Goal: Task Accomplishment & Management: Manage account settings

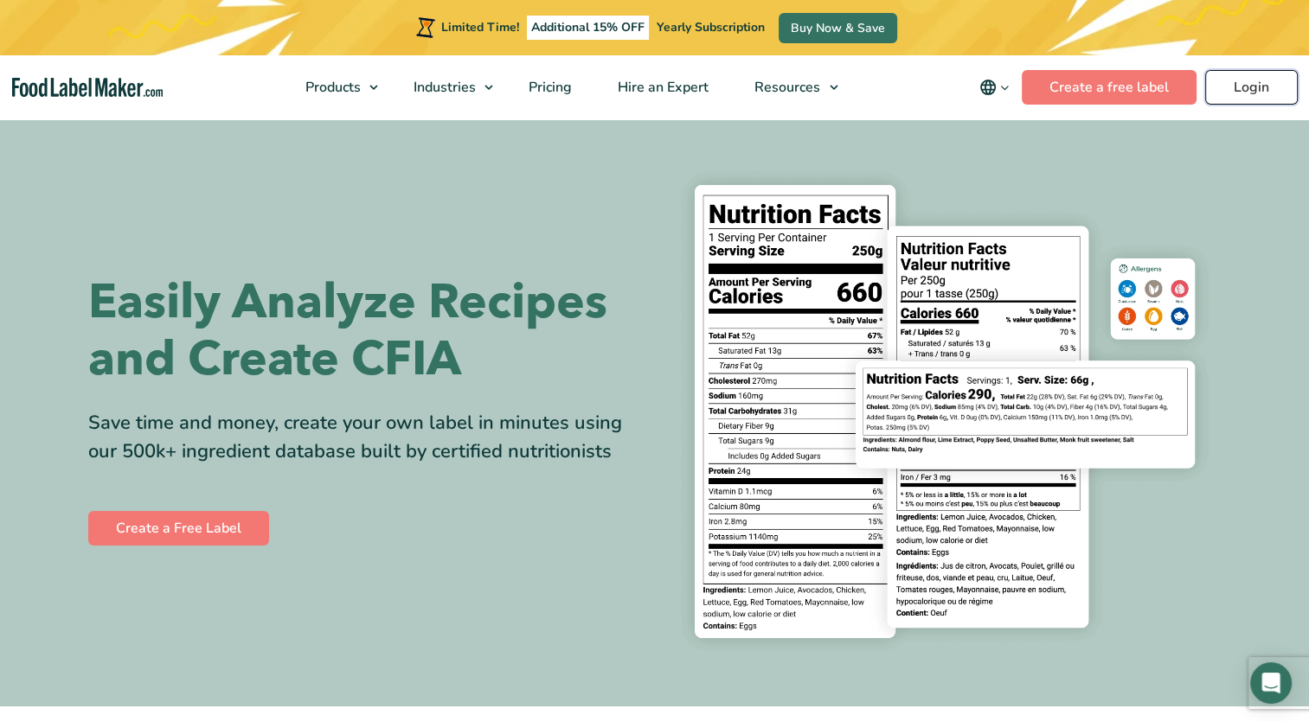
click at [1252, 71] on link "Login" at bounding box center [1251, 87] width 93 height 35
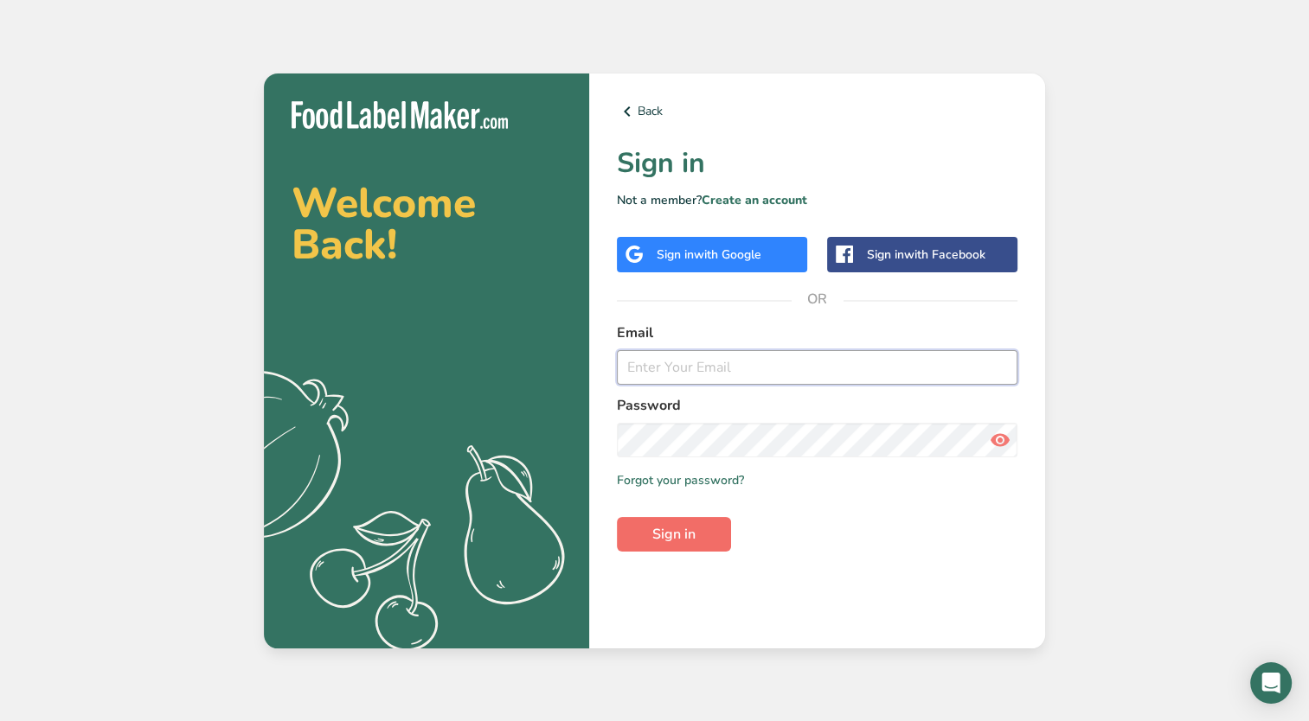
type input "[EMAIL_ADDRESS][DOMAIN_NAME]"
click at [706, 523] on button "Sign in" at bounding box center [674, 534] width 114 height 35
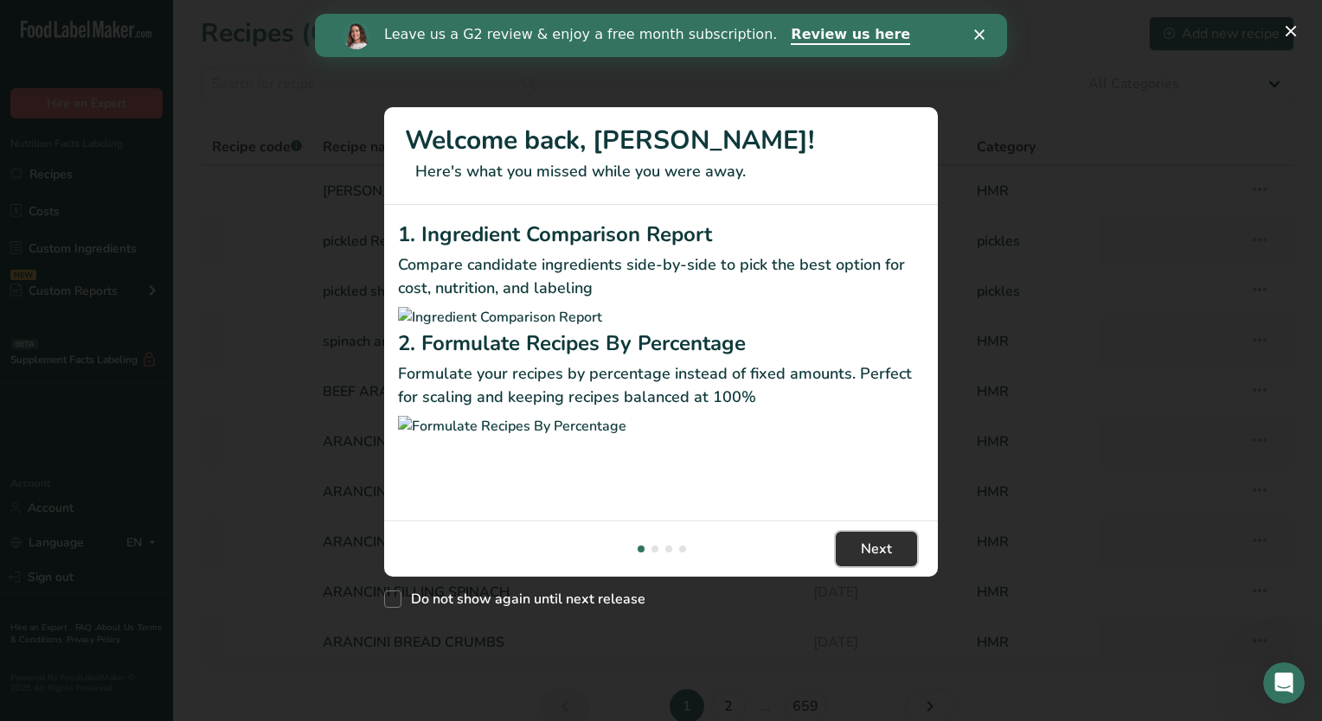
click at [862, 560] on span "Next" at bounding box center [876, 549] width 31 height 21
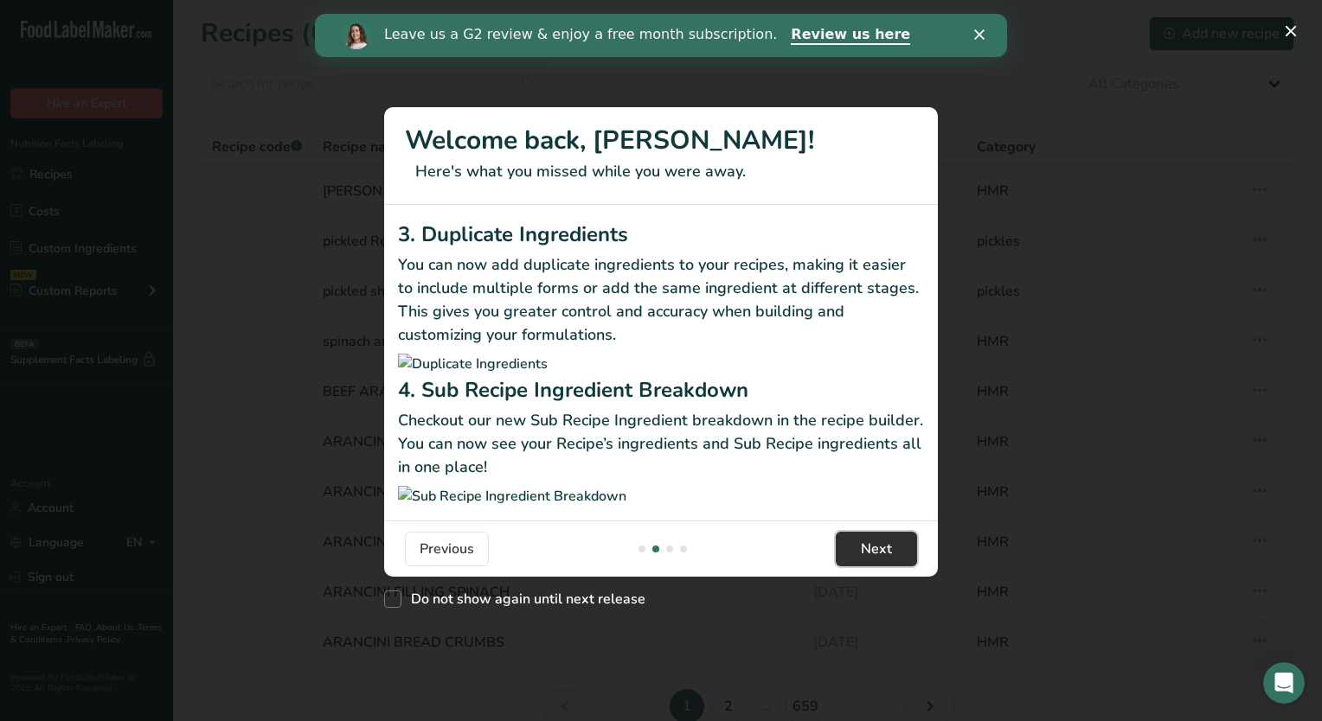
click at [862, 560] on span "Next" at bounding box center [876, 549] width 31 height 21
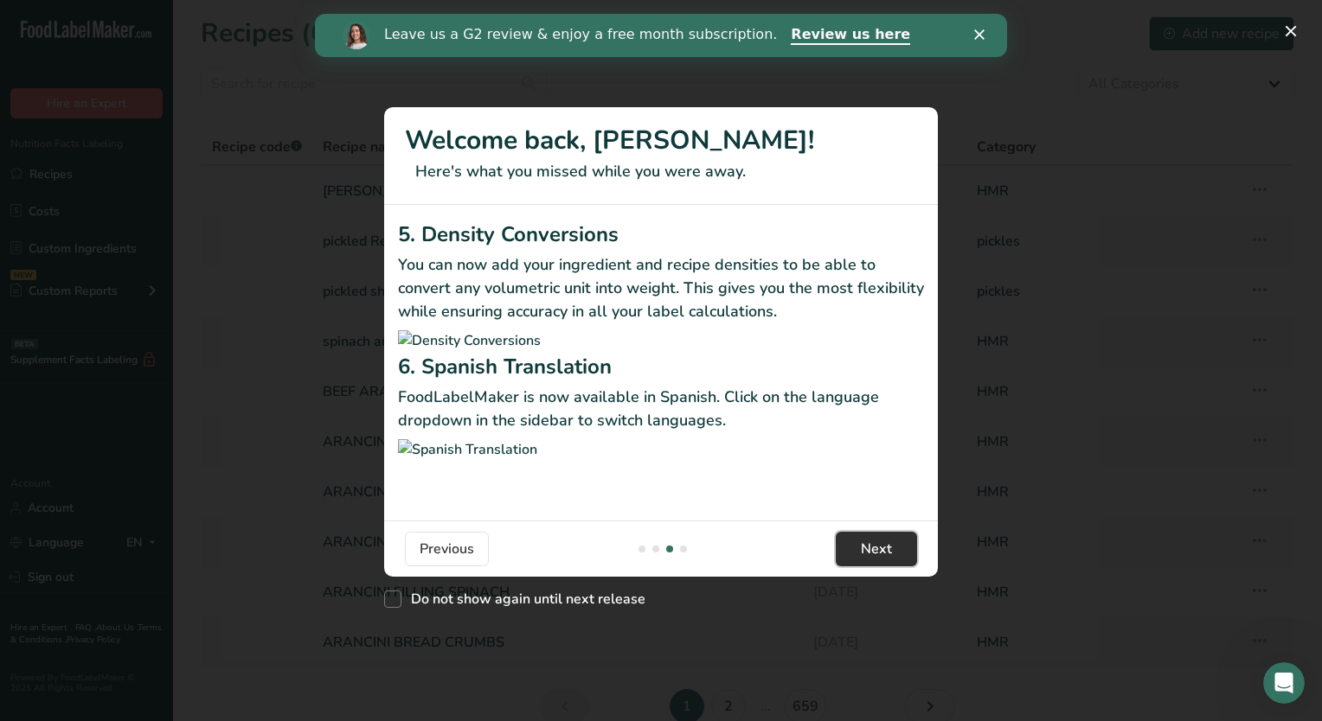
click at [862, 560] on span "Next" at bounding box center [876, 549] width 31 height 21
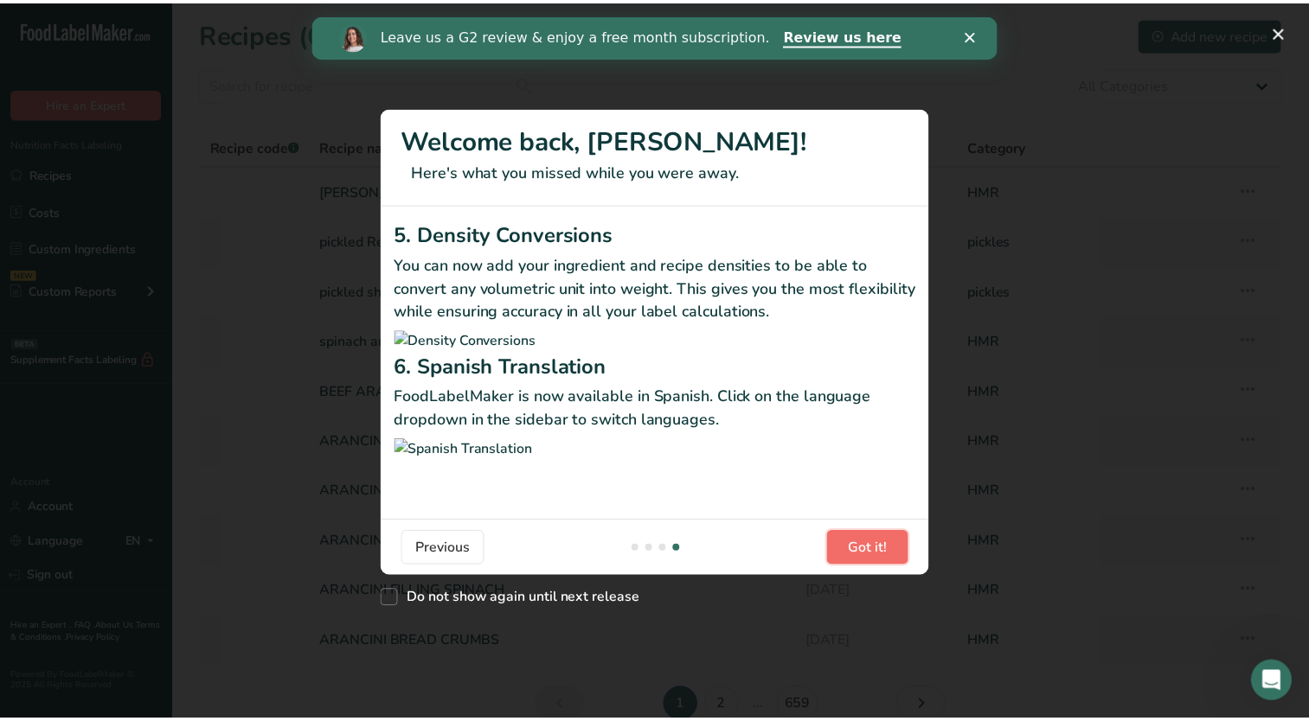
scroll to position [0, 1661]
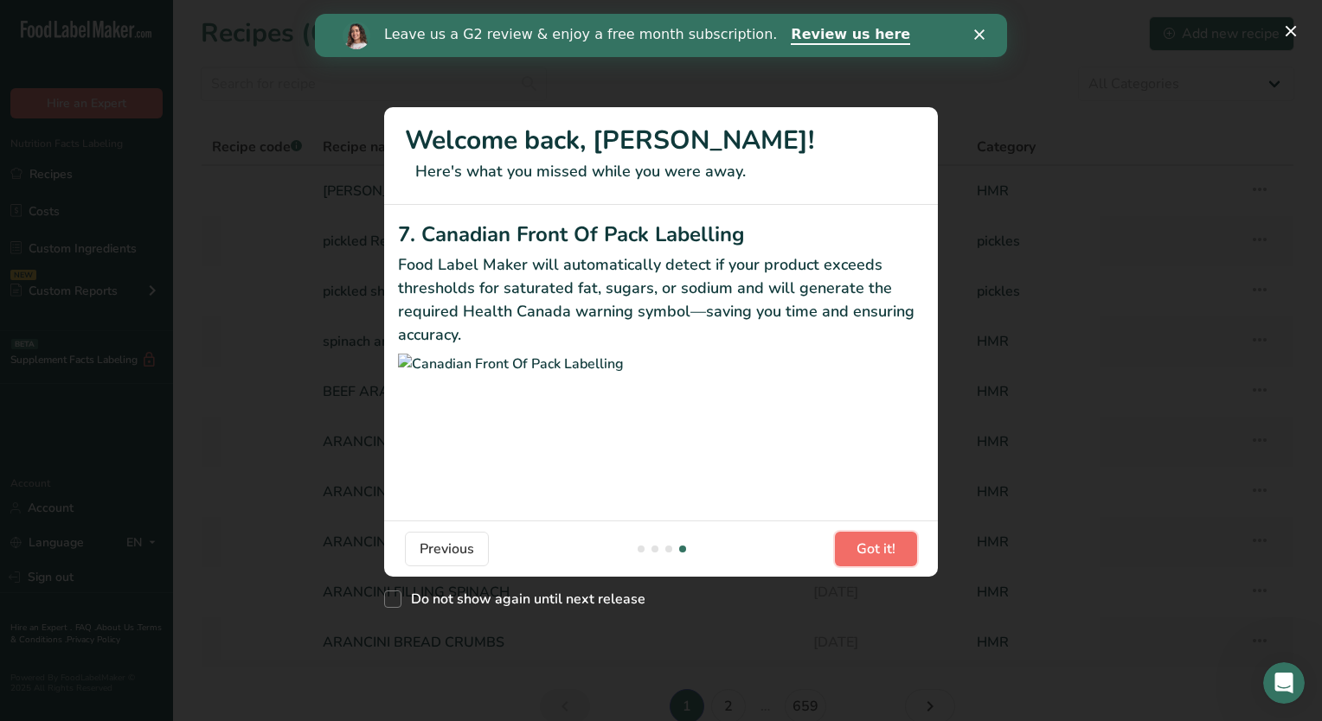
click at [862, 560] on span "Got it!" at bounding box center [875, 549] width 39 height 21
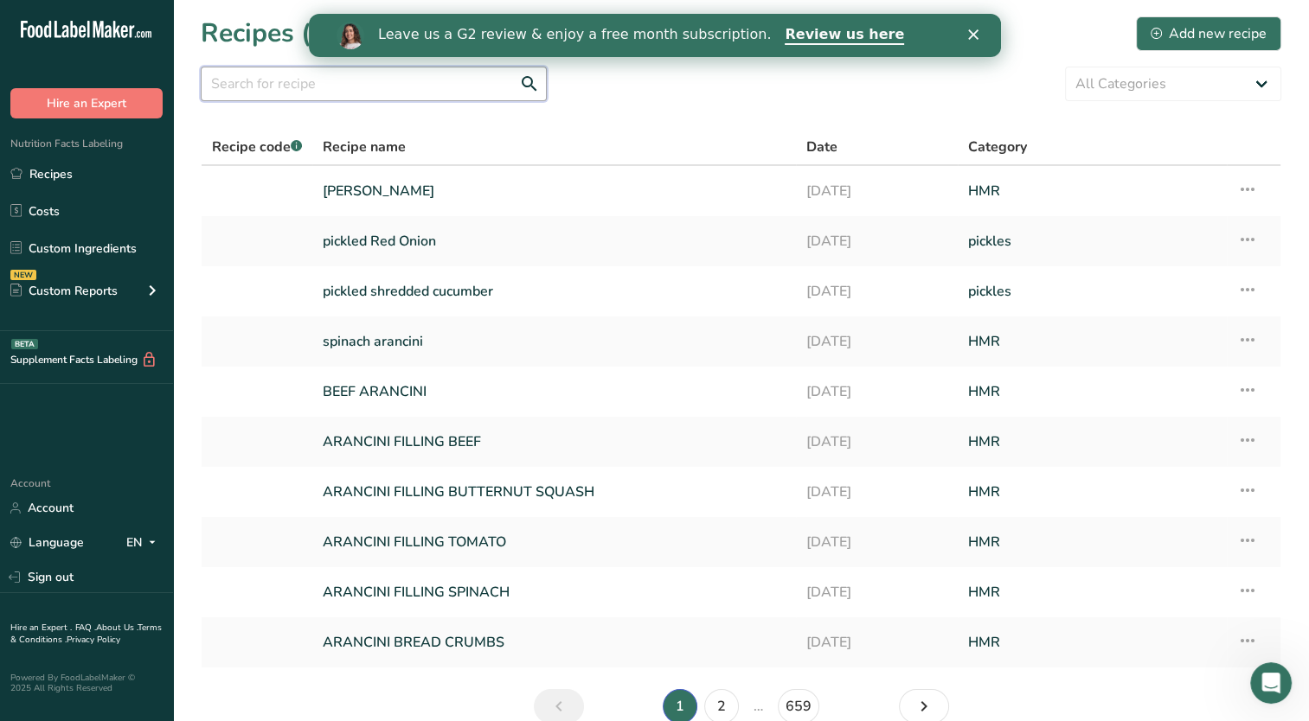
click at [341, 93] on input "text" at bounding box center [374, 84] width 346 height 35
click at [83, 250] on link "Custom Ingredients" at bounding box center [86, 248] width 173 height 33
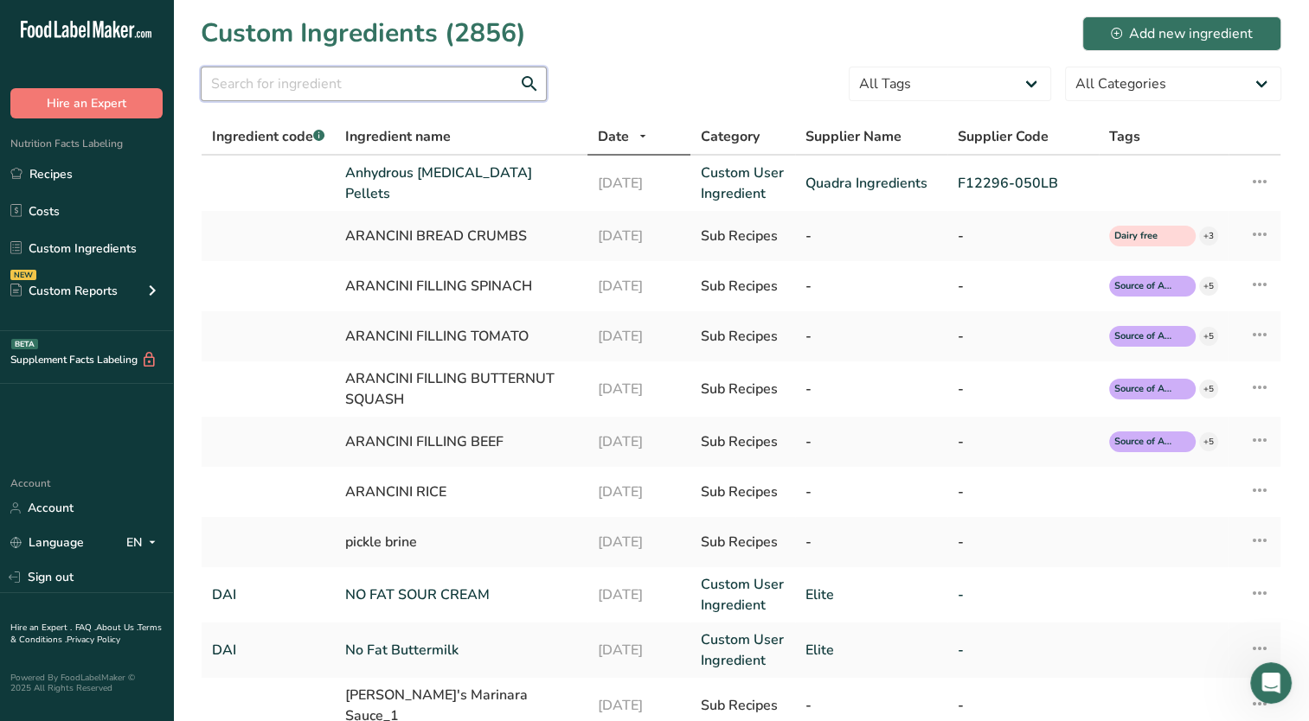
click at [350, 93] on input "text" at bounding box center [374, 84] width 346 height 35
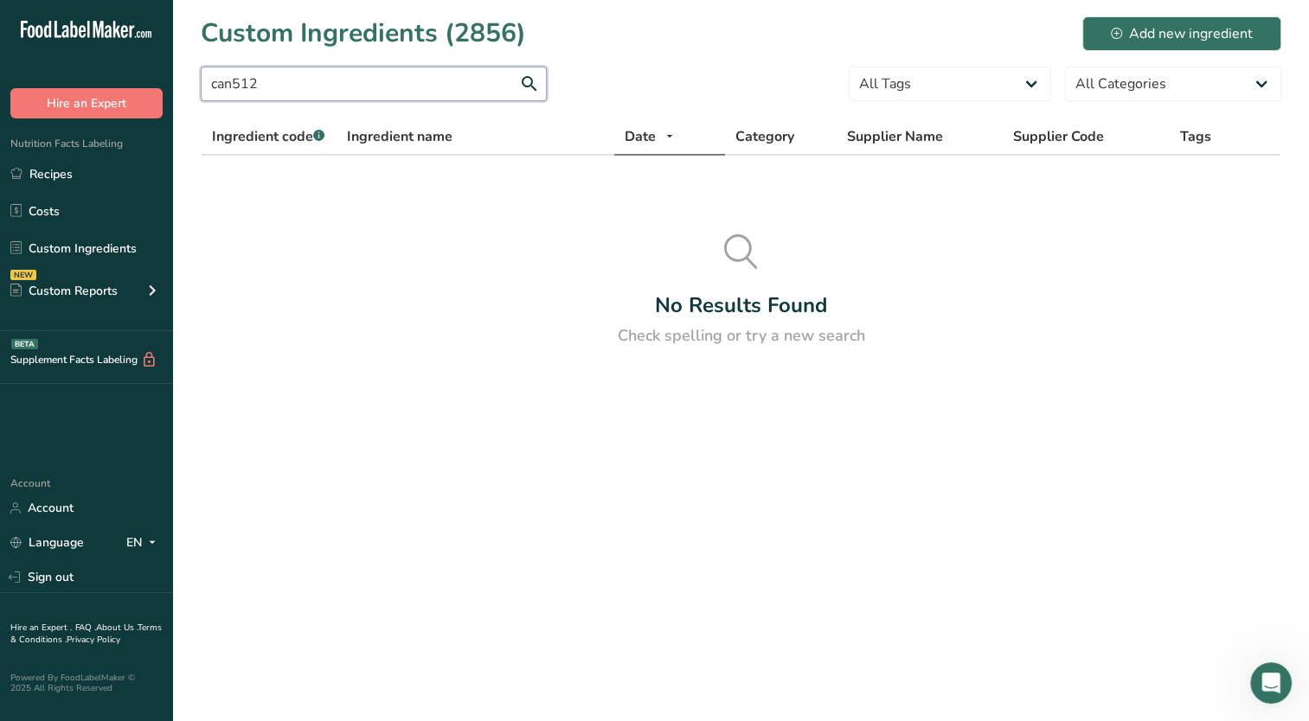
click at [334, 87] on input "can512" at bounding box center [374, 84] width 346 height 35
type input "c"
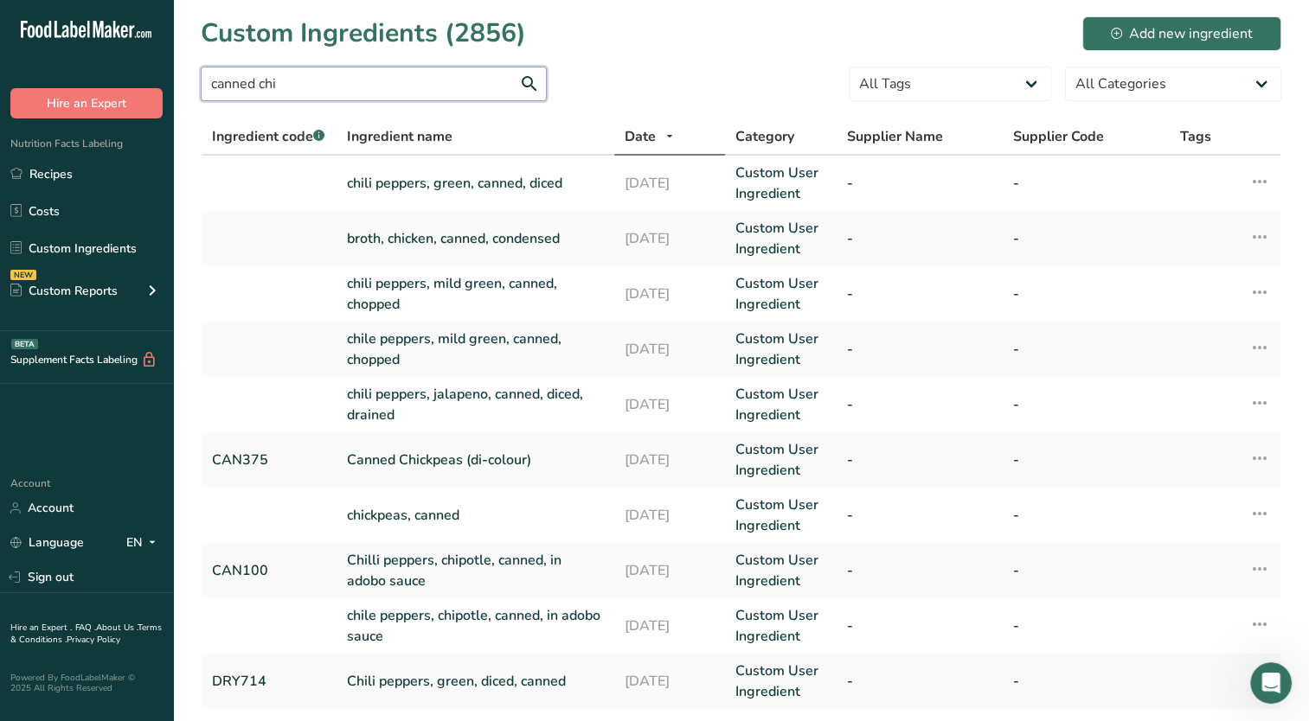
click at [353, 97] on input "canned chi" at bounding box center [374, 84] width 346 height 35
drag, startPoint x: 363, startPoint y: 95, endPoint x: 86, endPoint y: 77, distance: 278.3
click at [98, 77] on div ".a-20{fill:#fff;} Hire an Expert Nutrition Facts Labeling Recipes Costs Custom …" at bounding box center [654, 424] width 1309 height 849
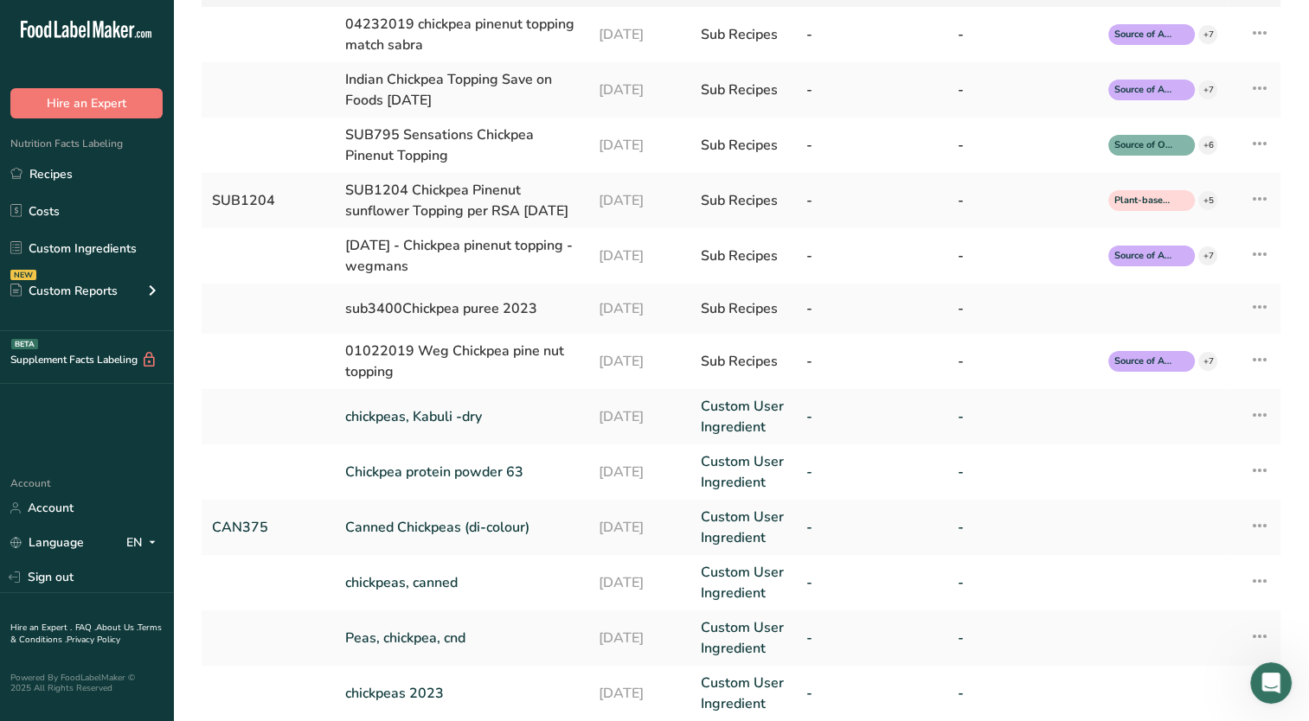
scroll to position [346, 0]
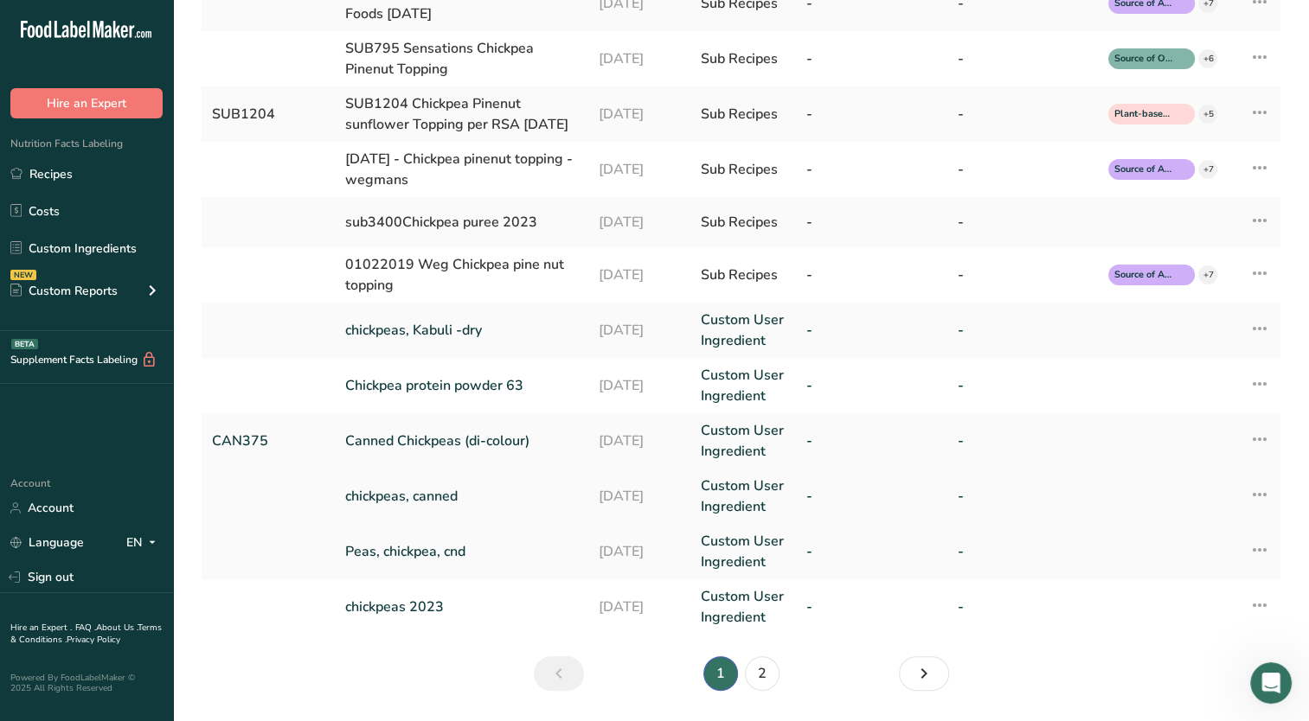
type input "chickpea"
click at [417, 507] on link "chickpeas, canned" at bounding box center [461, 496] width 233 height 21
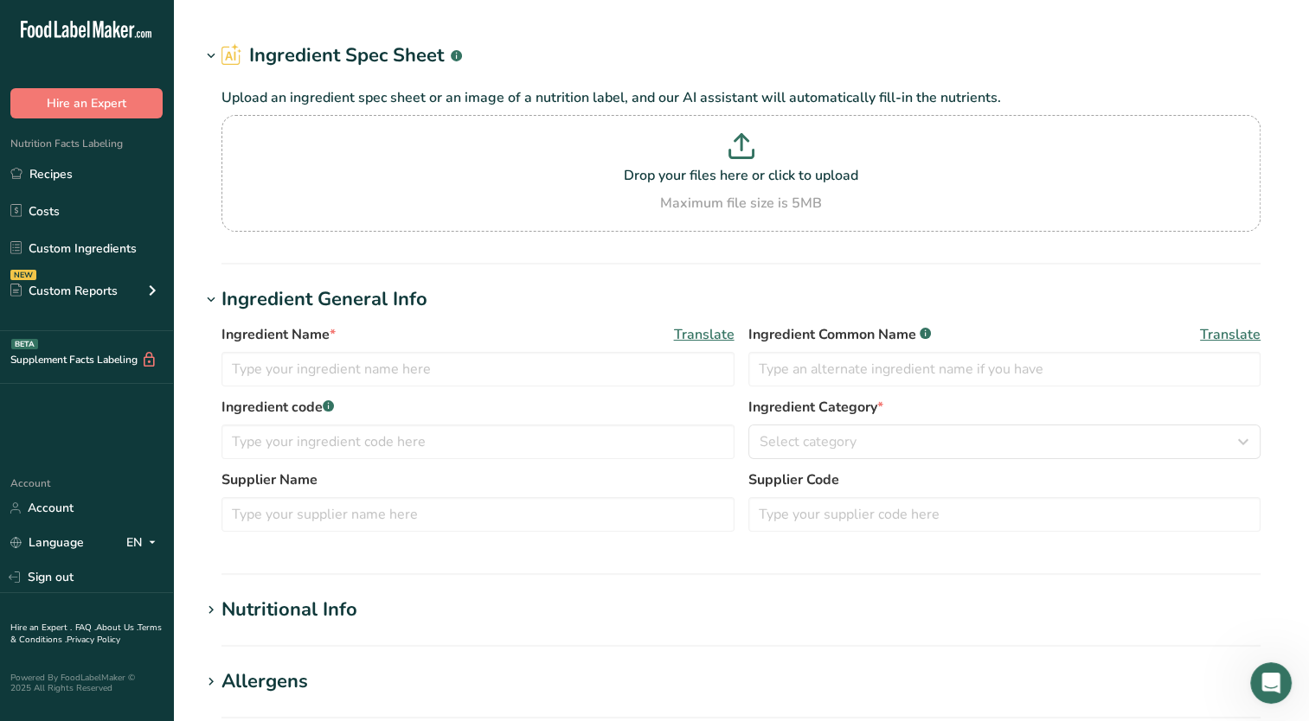
type input "chickpeas, canned"
type input "100000000"
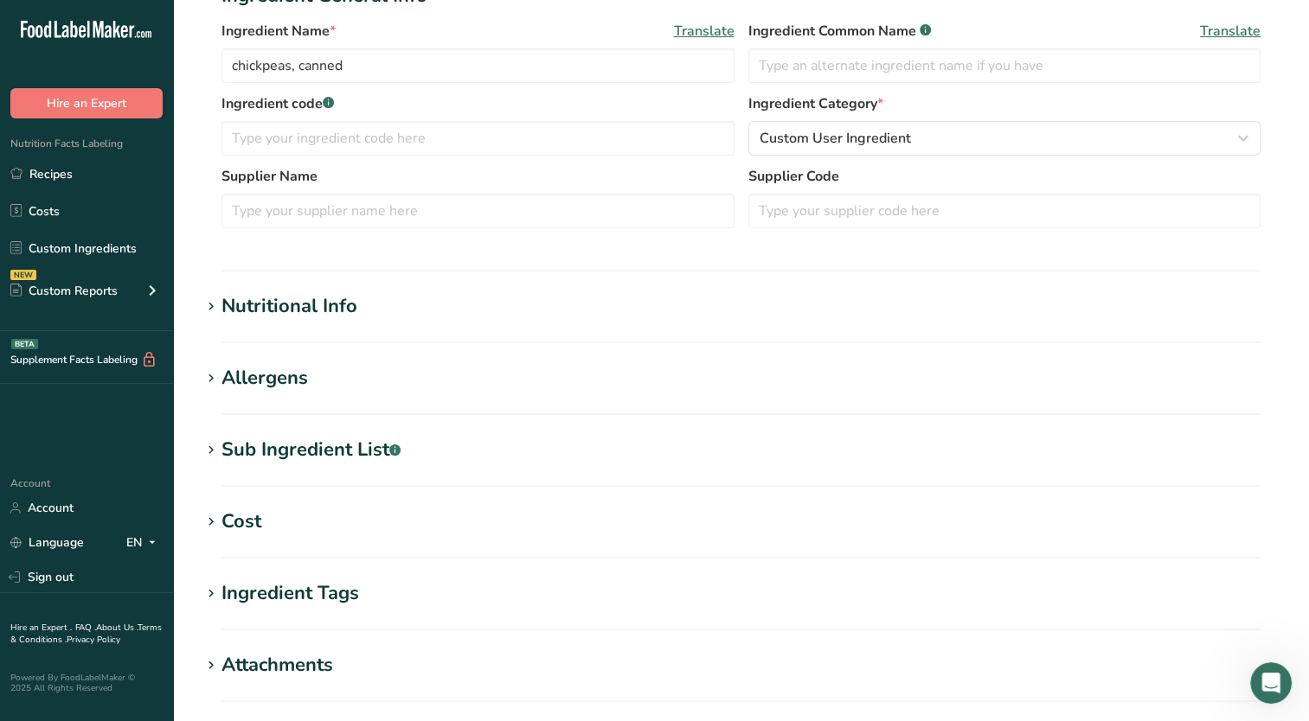
scroll to position [346, 0]
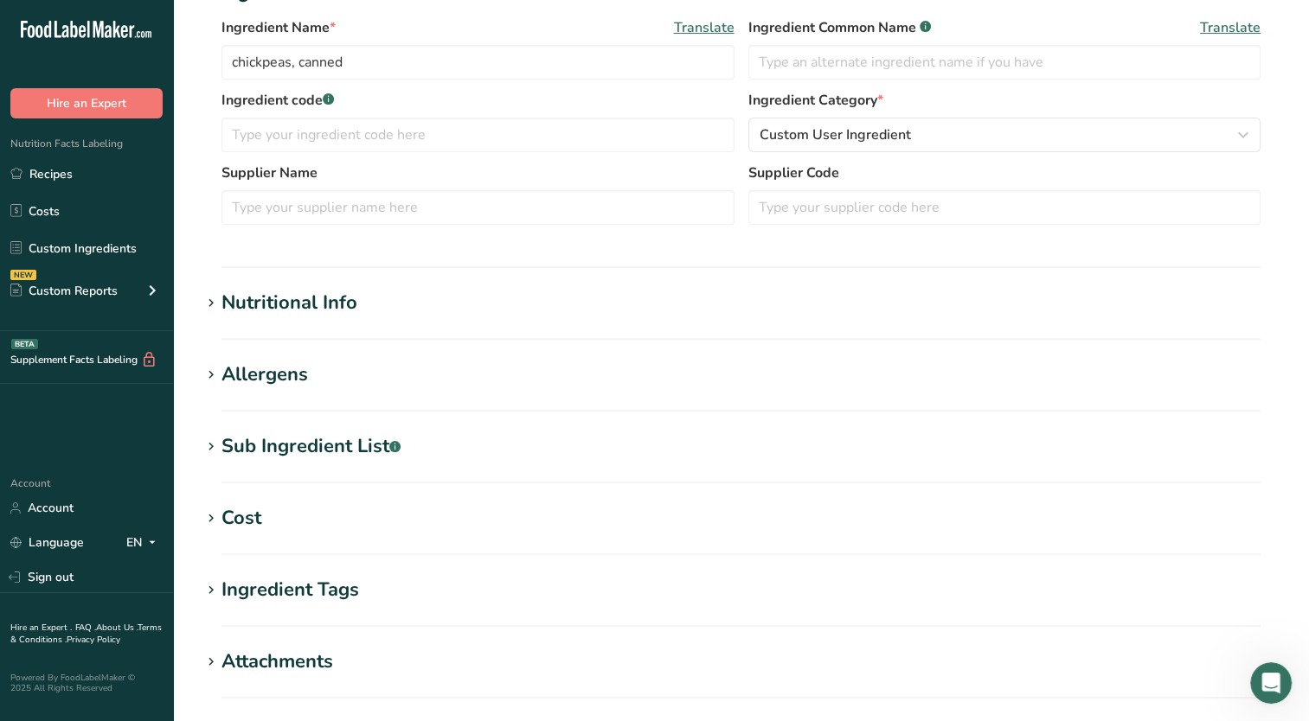
click at [249, 310] on div "Nutritional Info" at bounding box center [289, 303] width 136 height 29
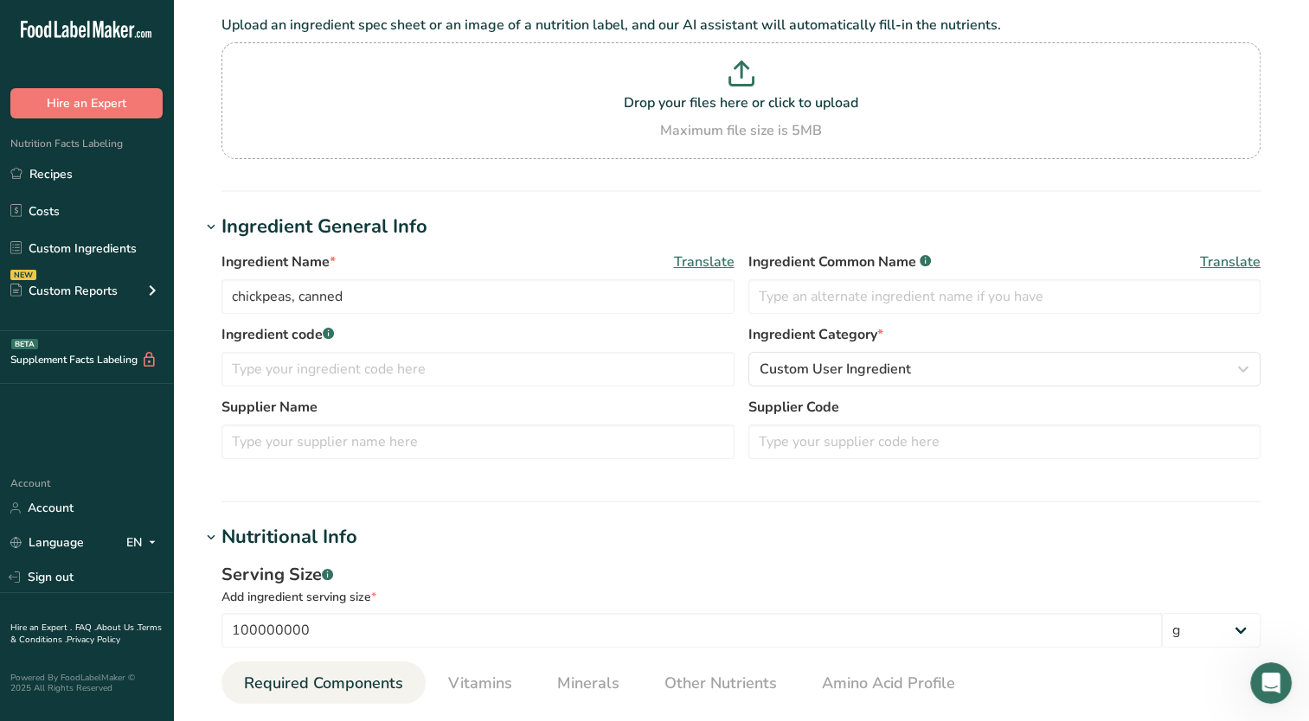
scroll to position [0, 0]
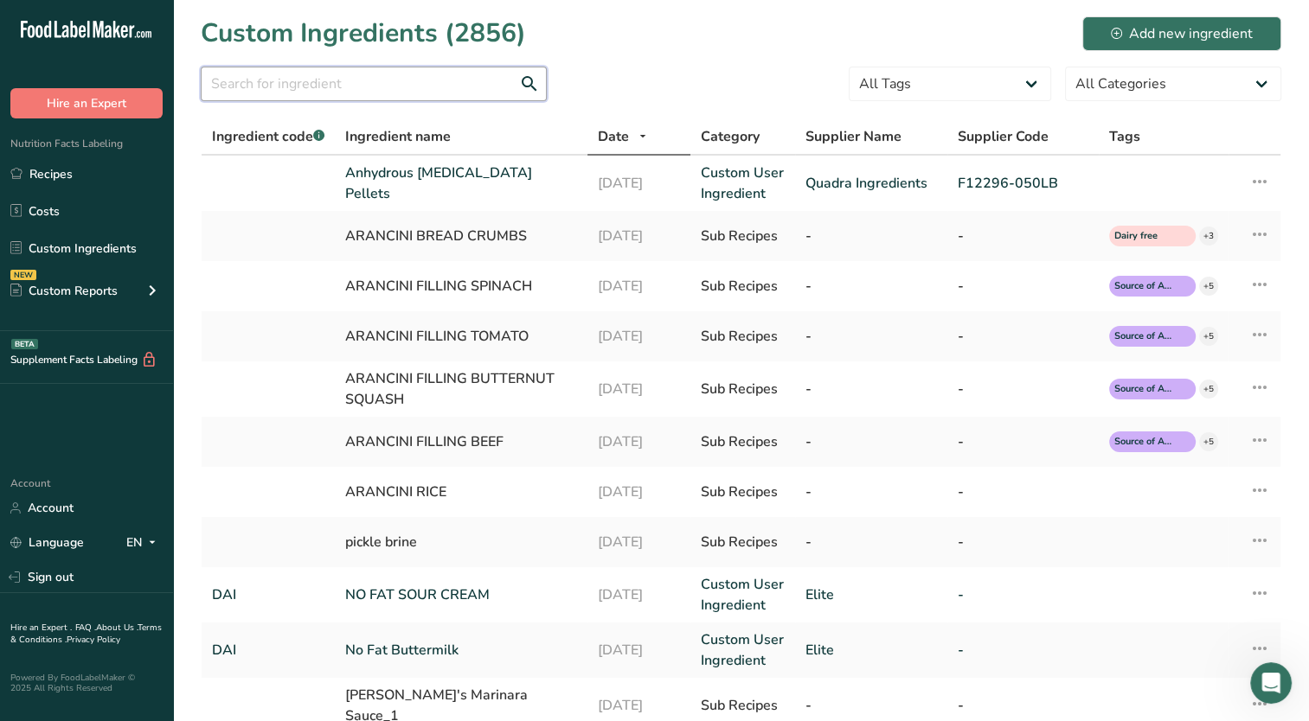
click at [376, 89] on input "text" at bounding box center [374, 84] width 346 height 35
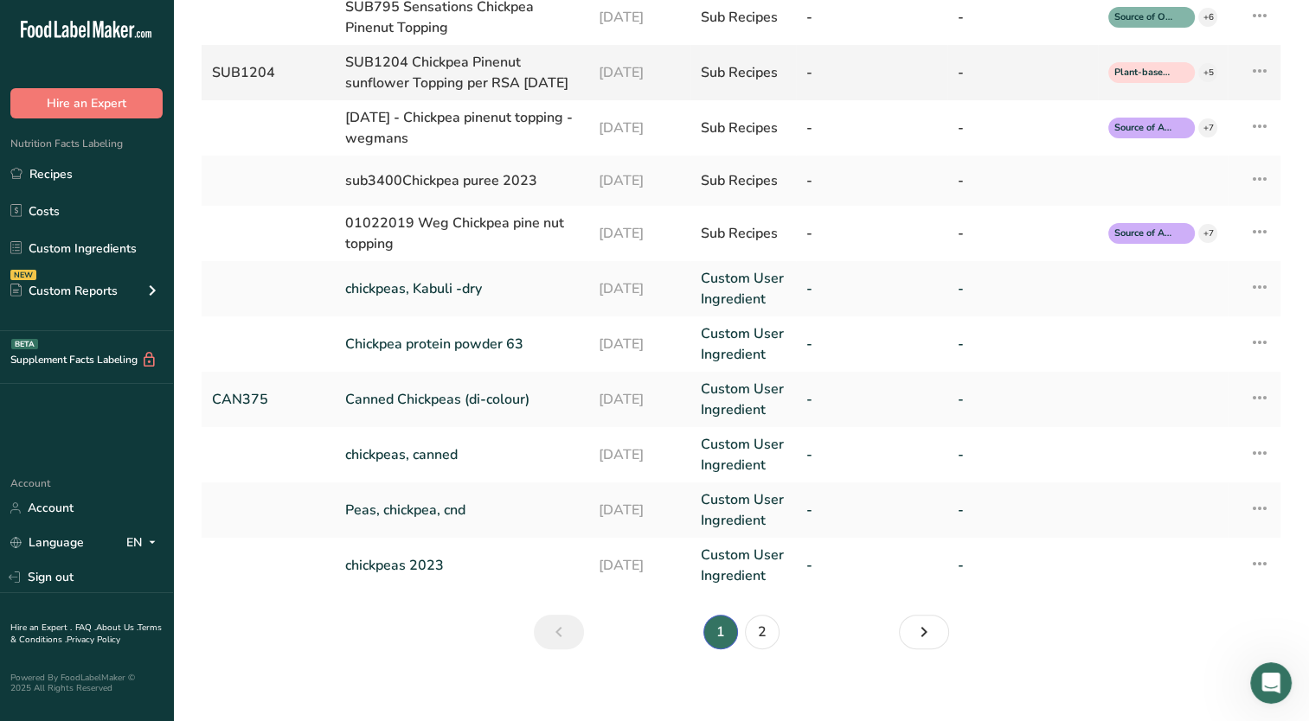
scroll to position [419, 0]
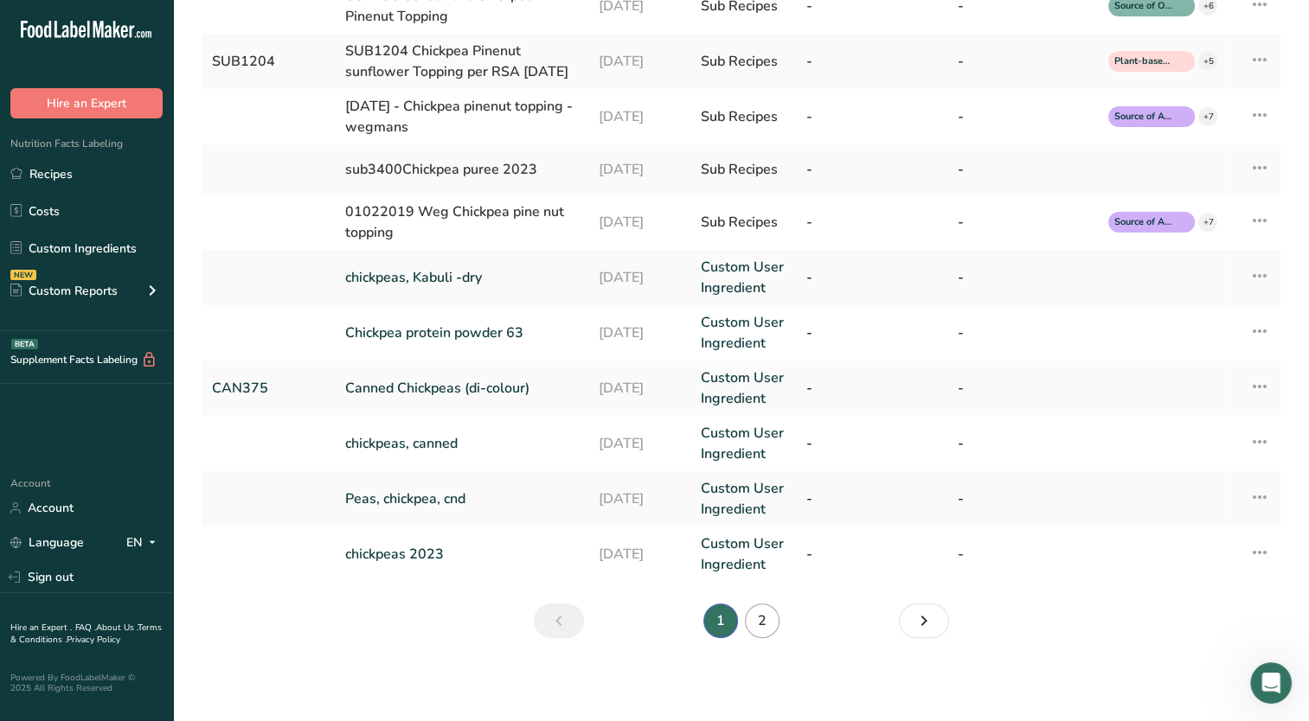
type input "chickpea"
click at [760, 618] on link "2" at bounding box center [762, 621] width 35 height 35
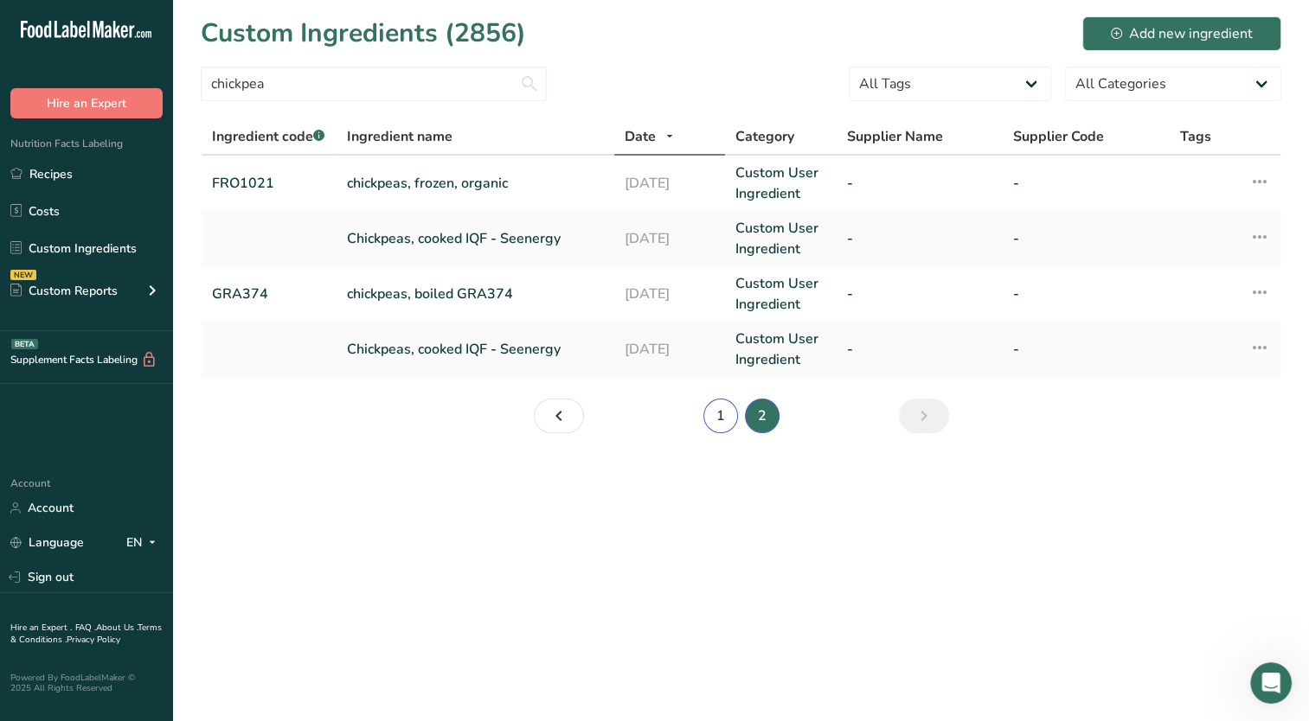
click at [727, 418] on link "1" at bounding box center [720, 416] width 35 height 35
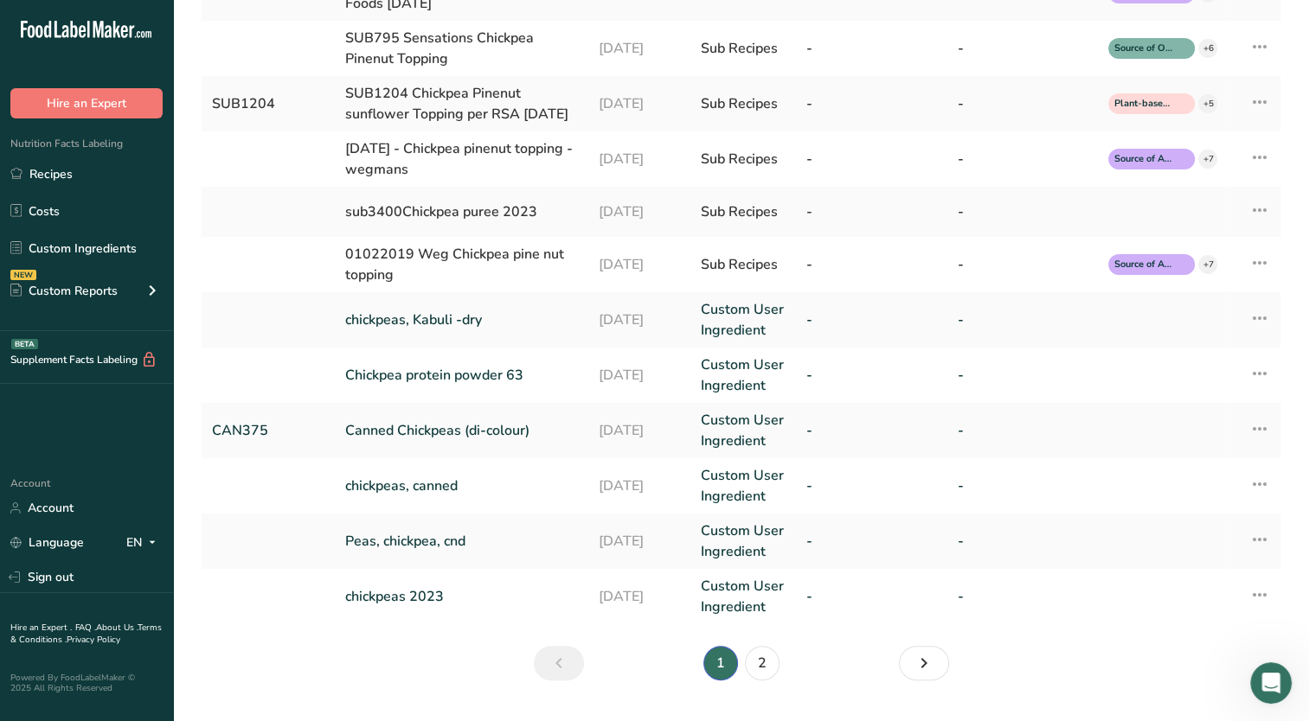
scroll to position [419, 0]
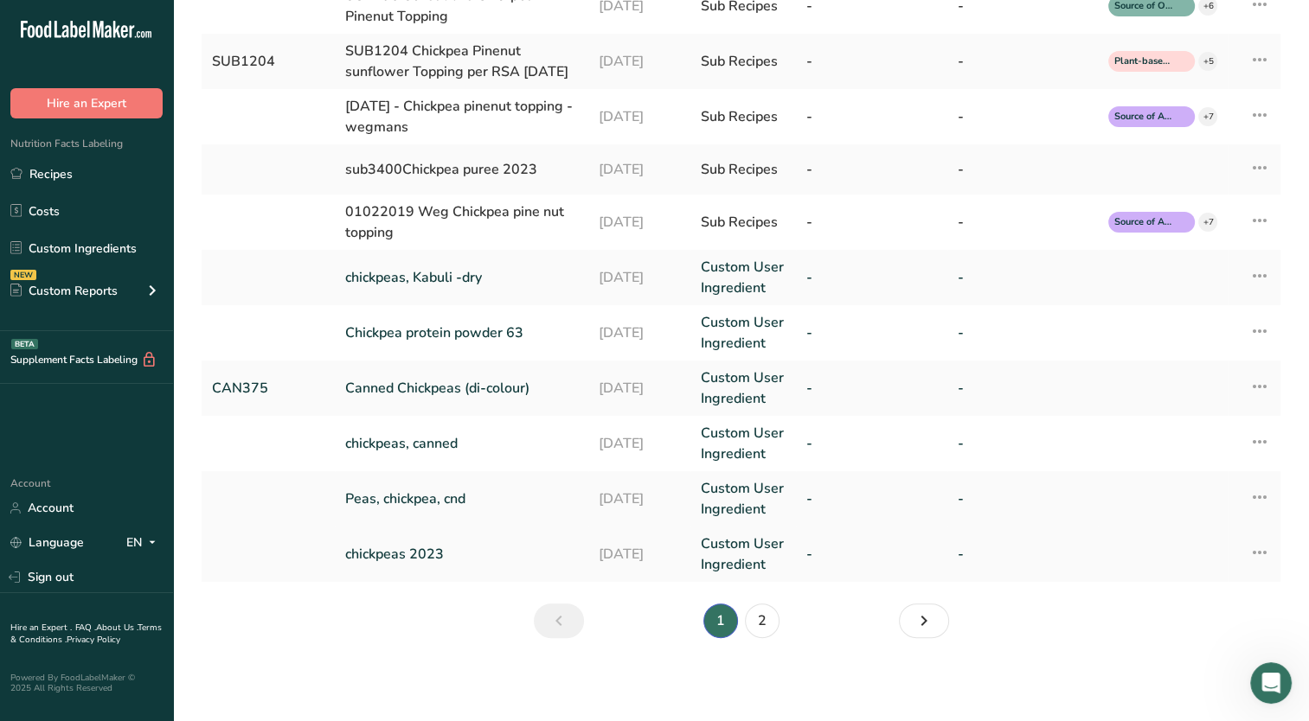
click at [426, 552] on link "chickpeas 2023" at bounding box center [461, 554] width 233 height 21
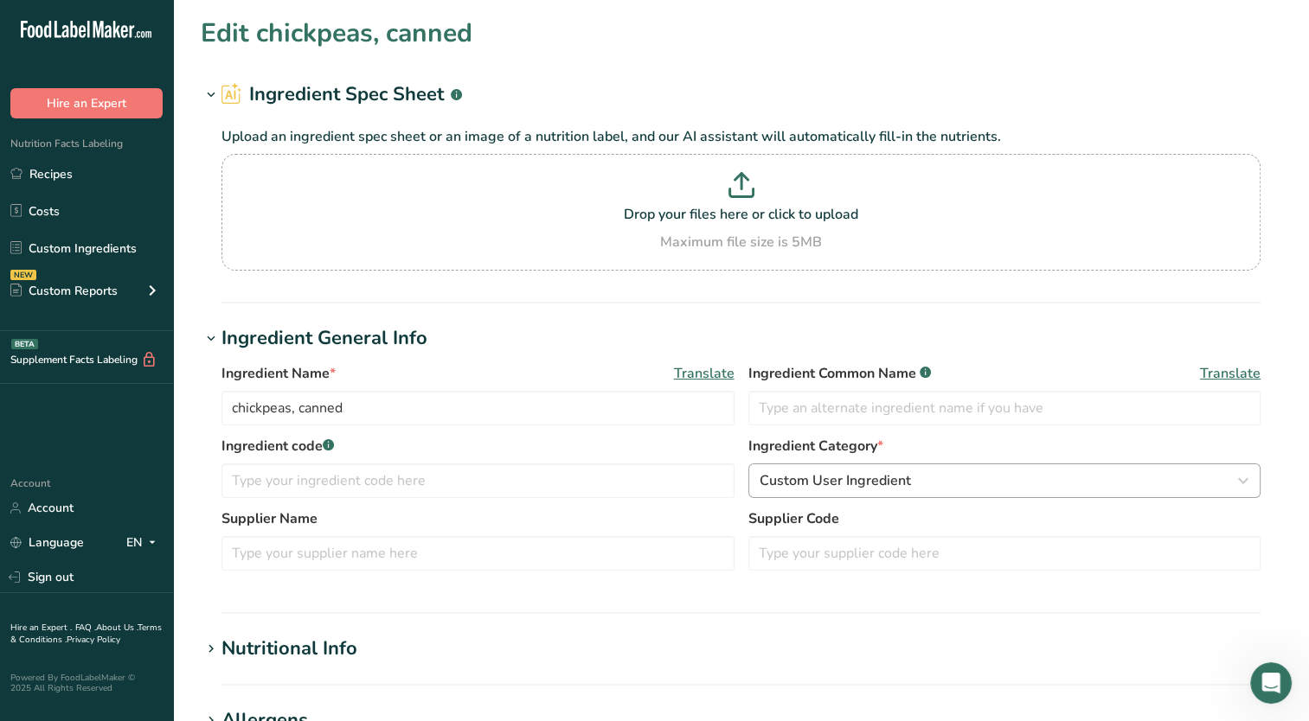
type input "chickpeas 2023"
type input "gra374"
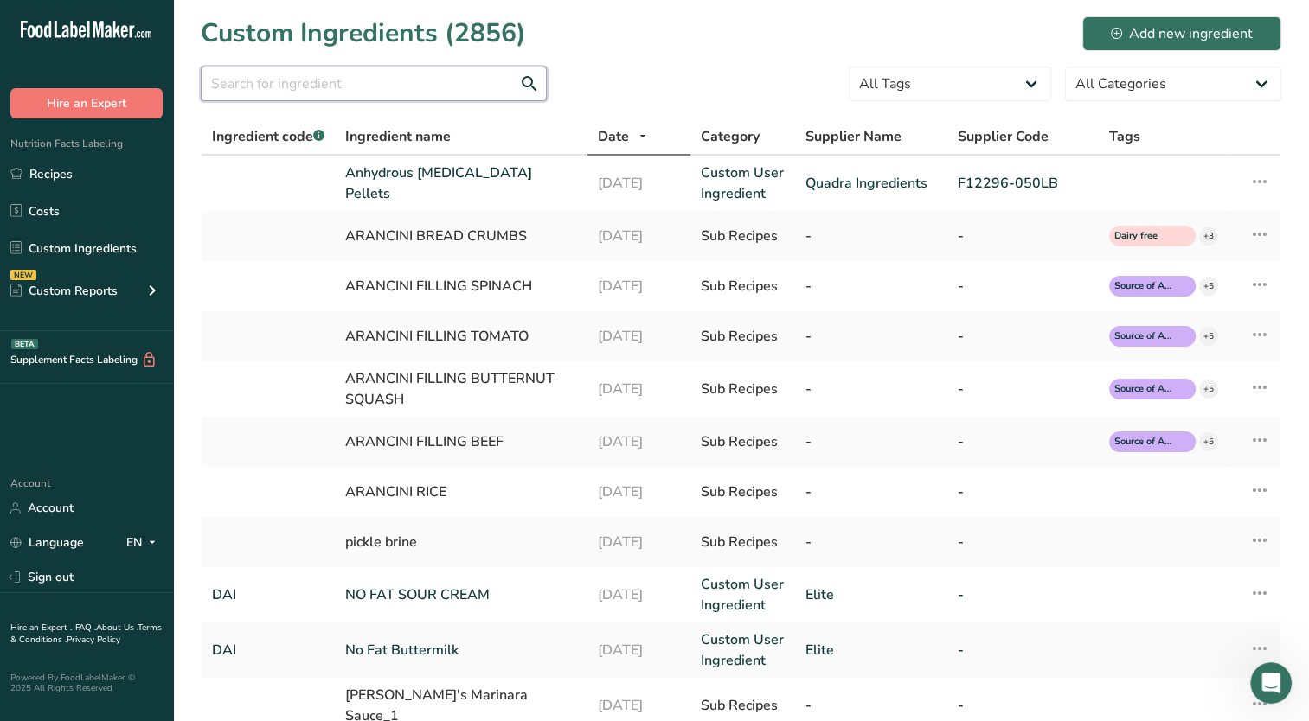
click at [356, 92] on input "text" at bounding box center [374, 84] width 346 height 35
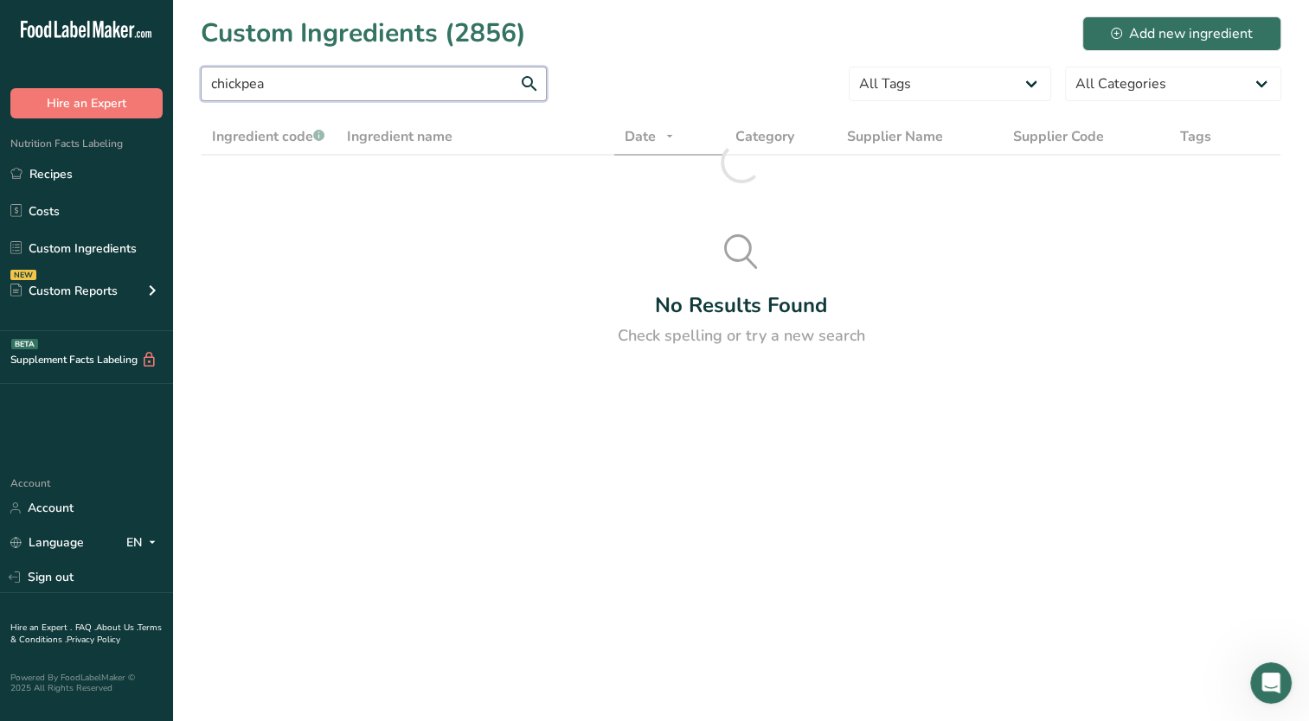
type input "chickpea"
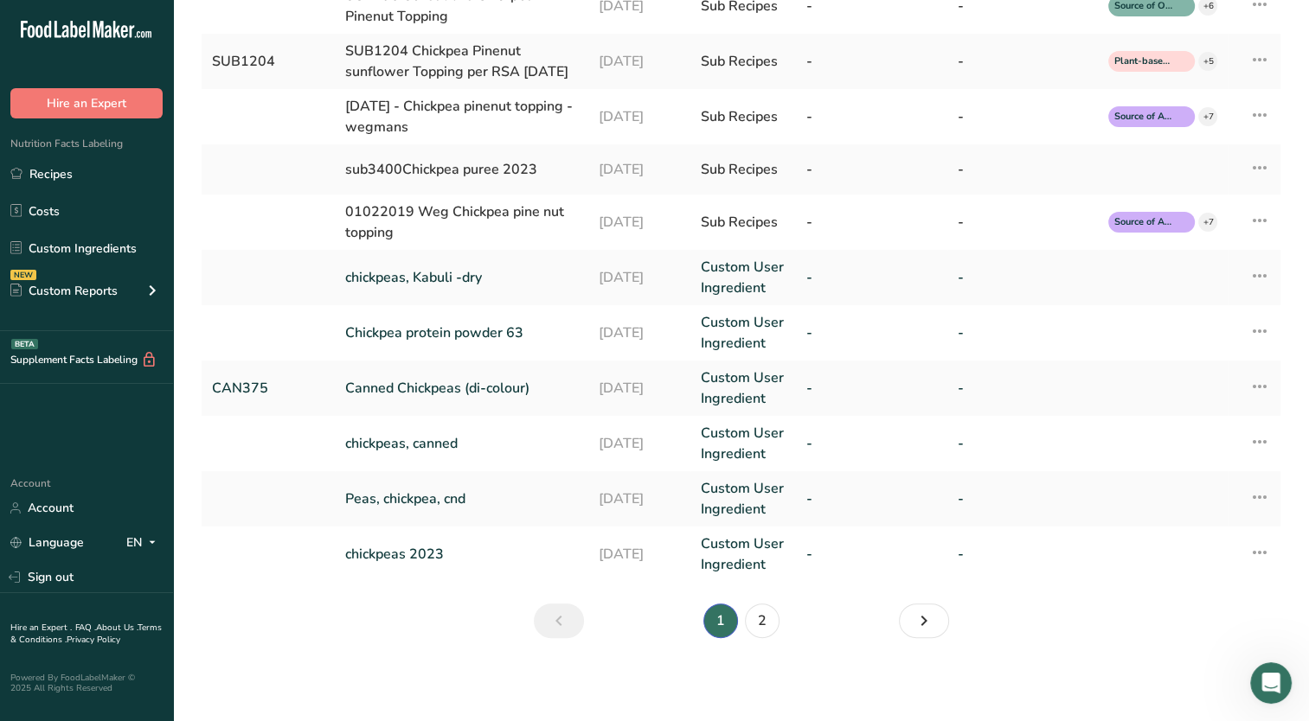
scroll to position [419, 0]
click at [381, 513] on td "Peas, chickpea, cnd" at bounding box center [461, 498] width 253 height 55
click at [407, 504] on link "Peas, chickpea, cnd" at bounding box center [461, 499] width 233 height 21
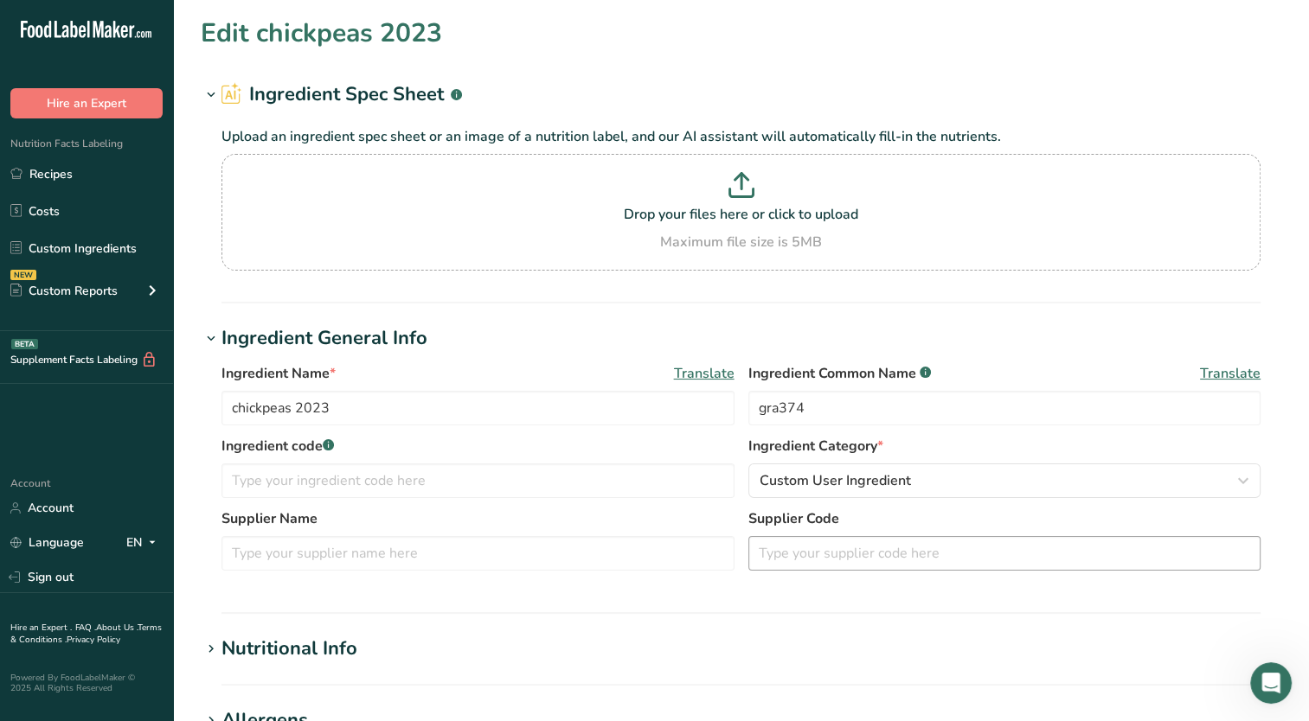
type input "Peas, chickpea, cnd"
type input "104000000"
type input "80000024"
type KJ "334720048"
type Fat "1199952"
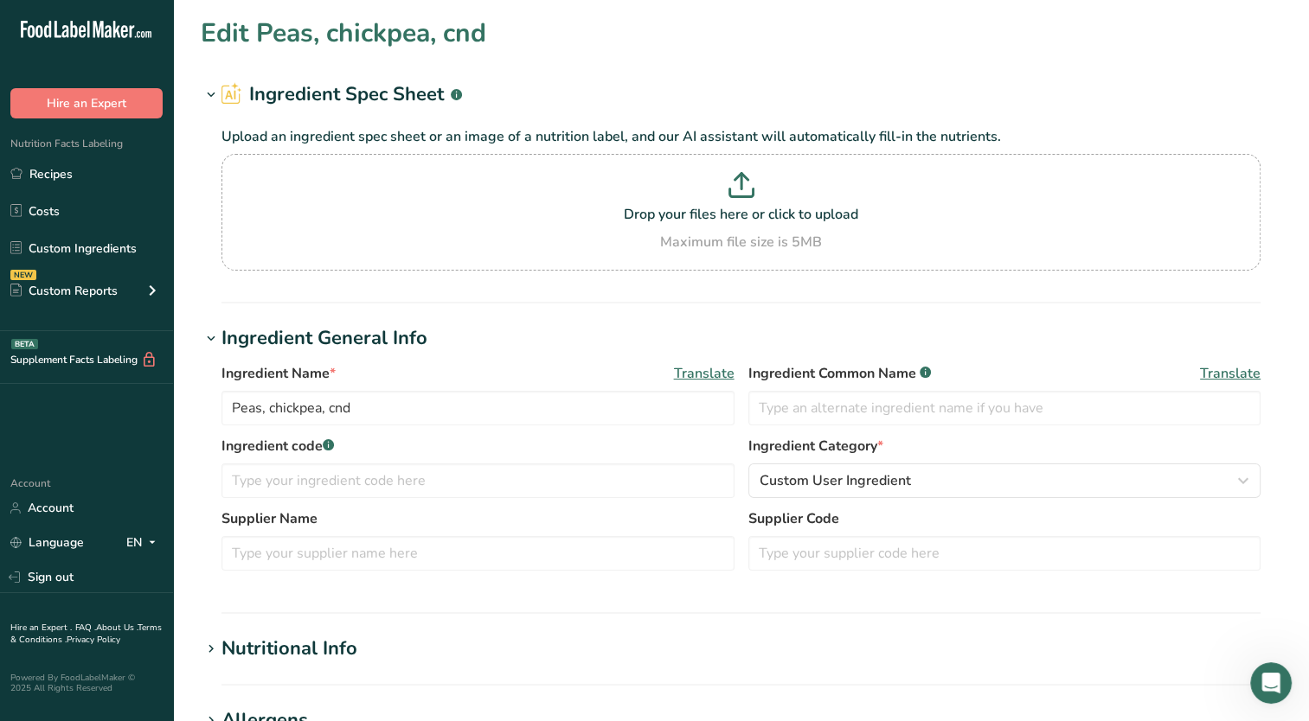
type input "4800016"
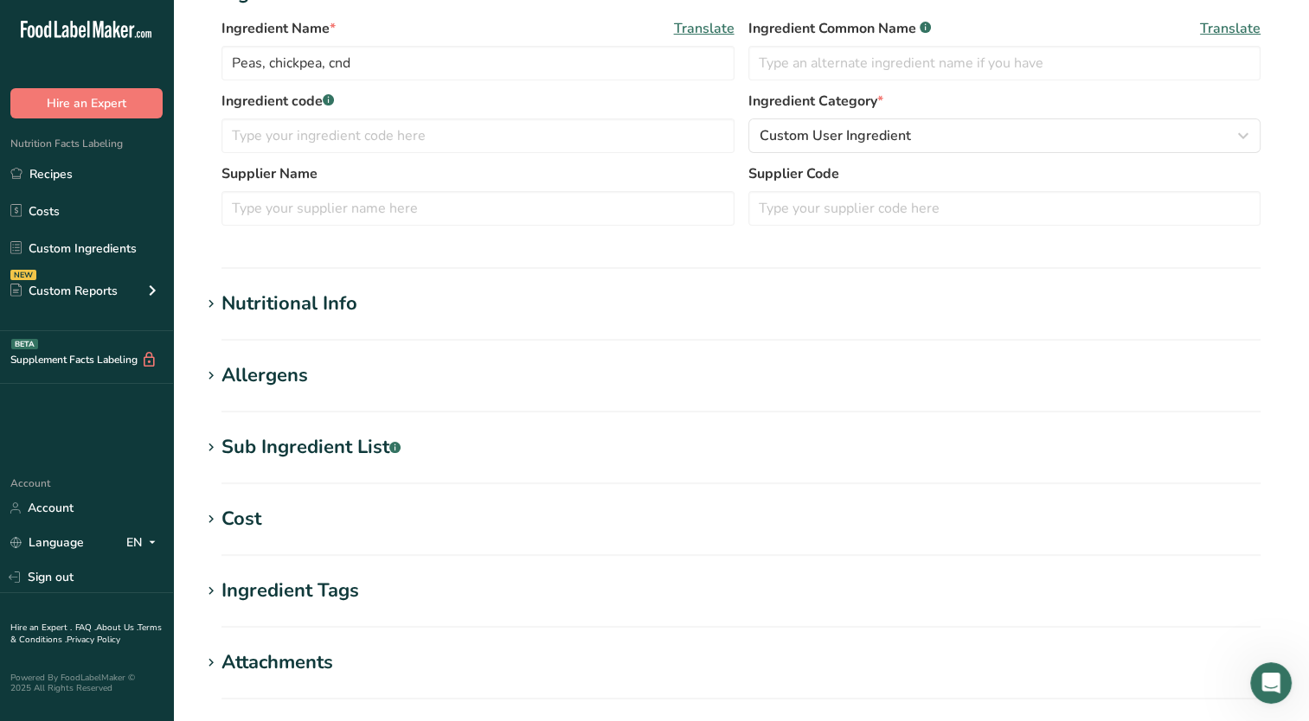
scroll to position [344, 0]
click at [312, 317] on div "Nutritional Info" at bounding box center [289, 305] width 136 height 29
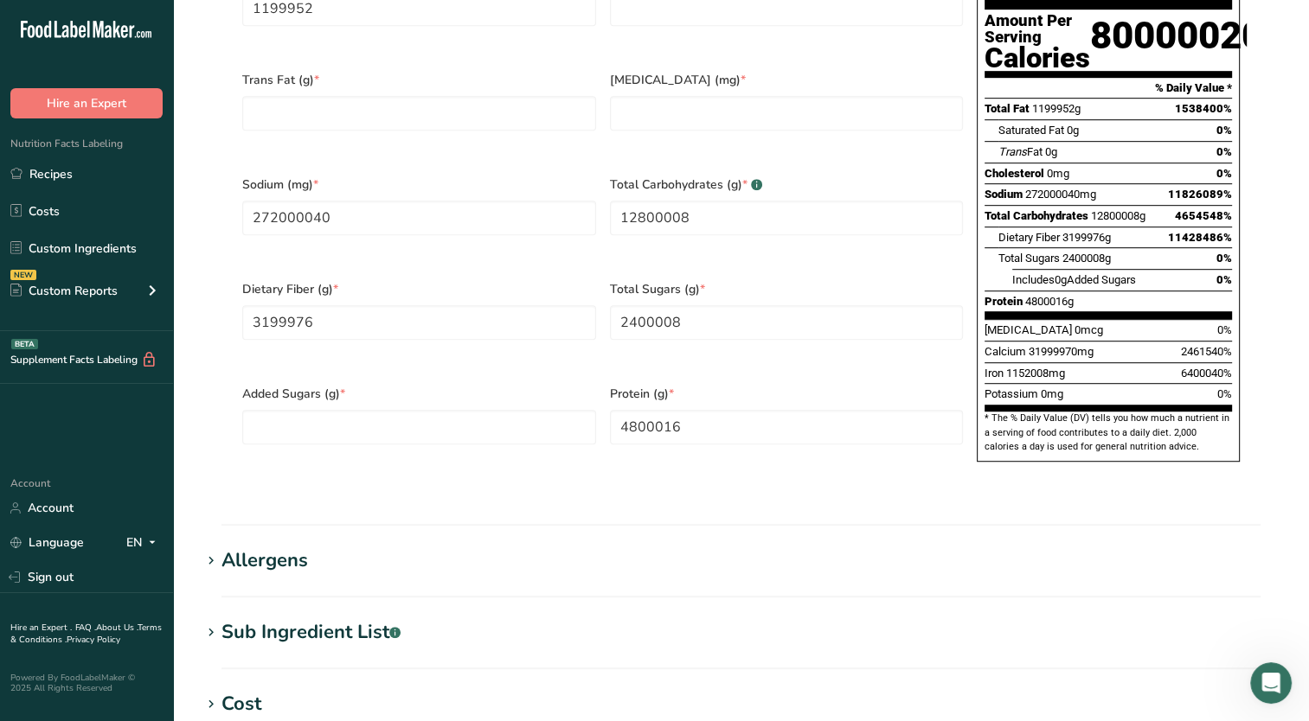
scroll to position [950, 0]
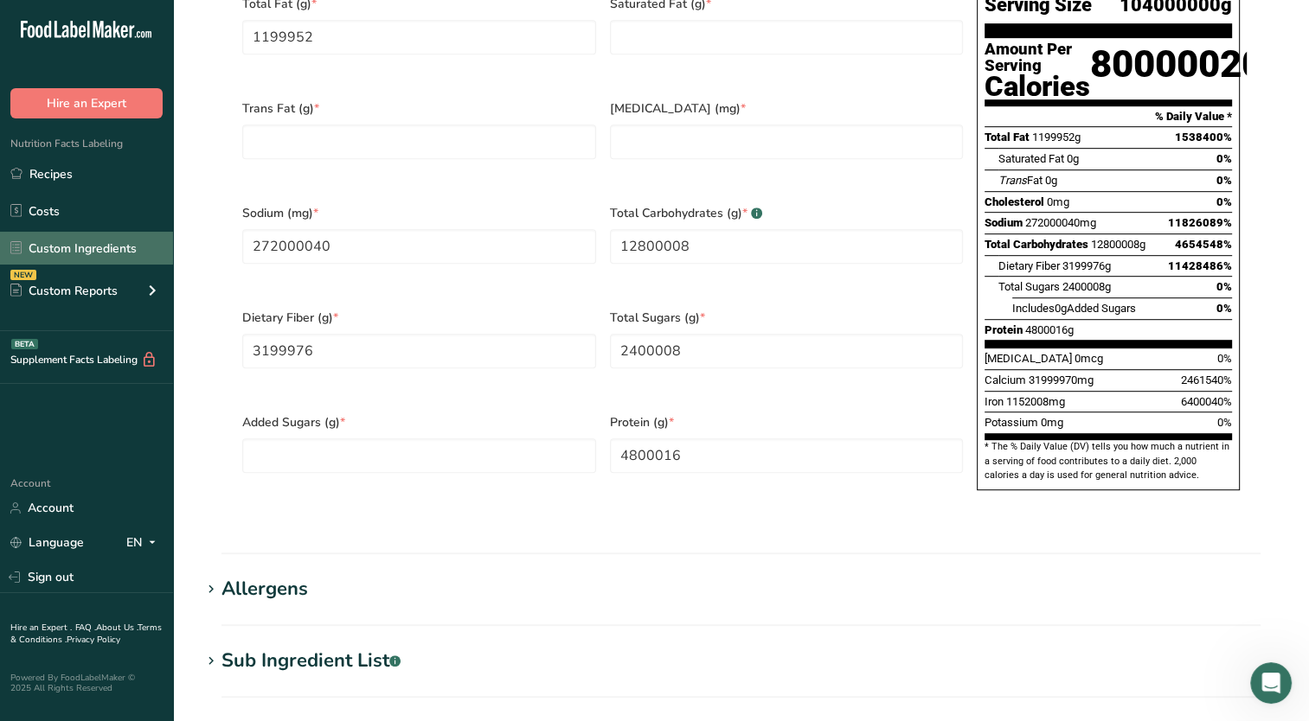
click at [93, 243] on link "Custom Ingredients" at bounding box center [86, 248] width 173 height 33
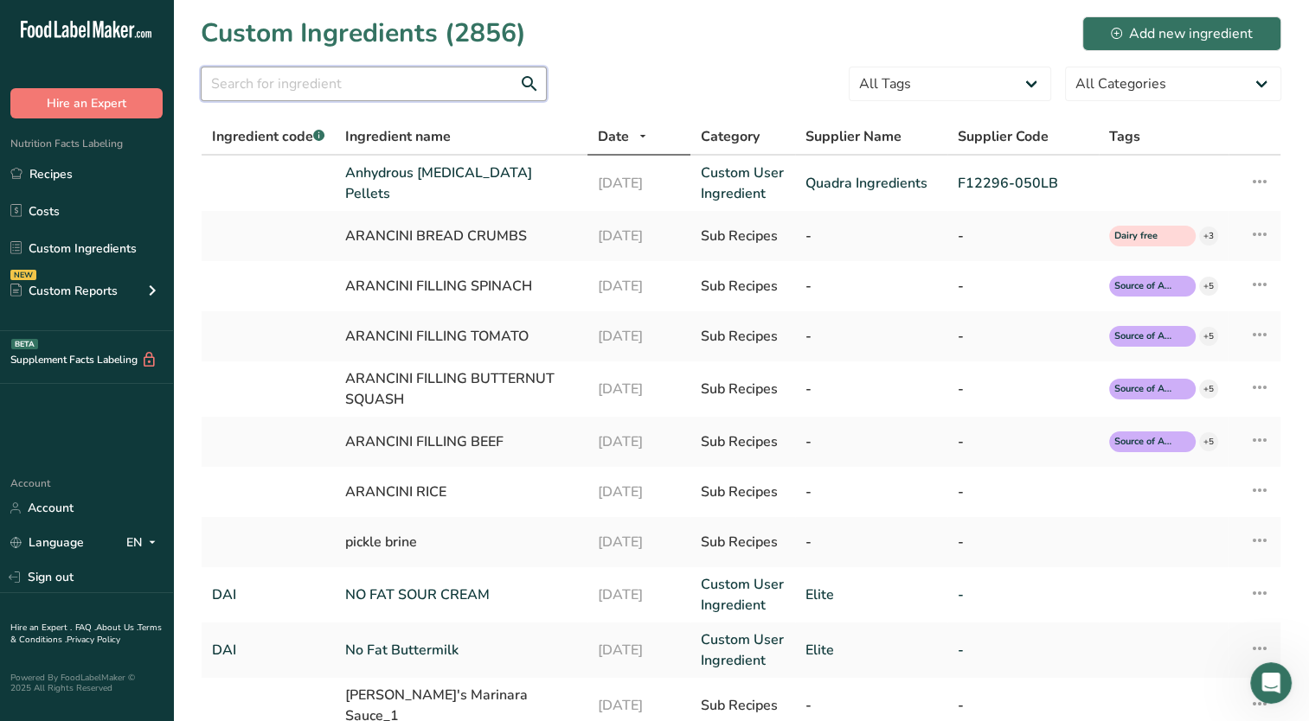
click at [317, 81] on input "text" at bounding box center [374, 84] width 346 height 35
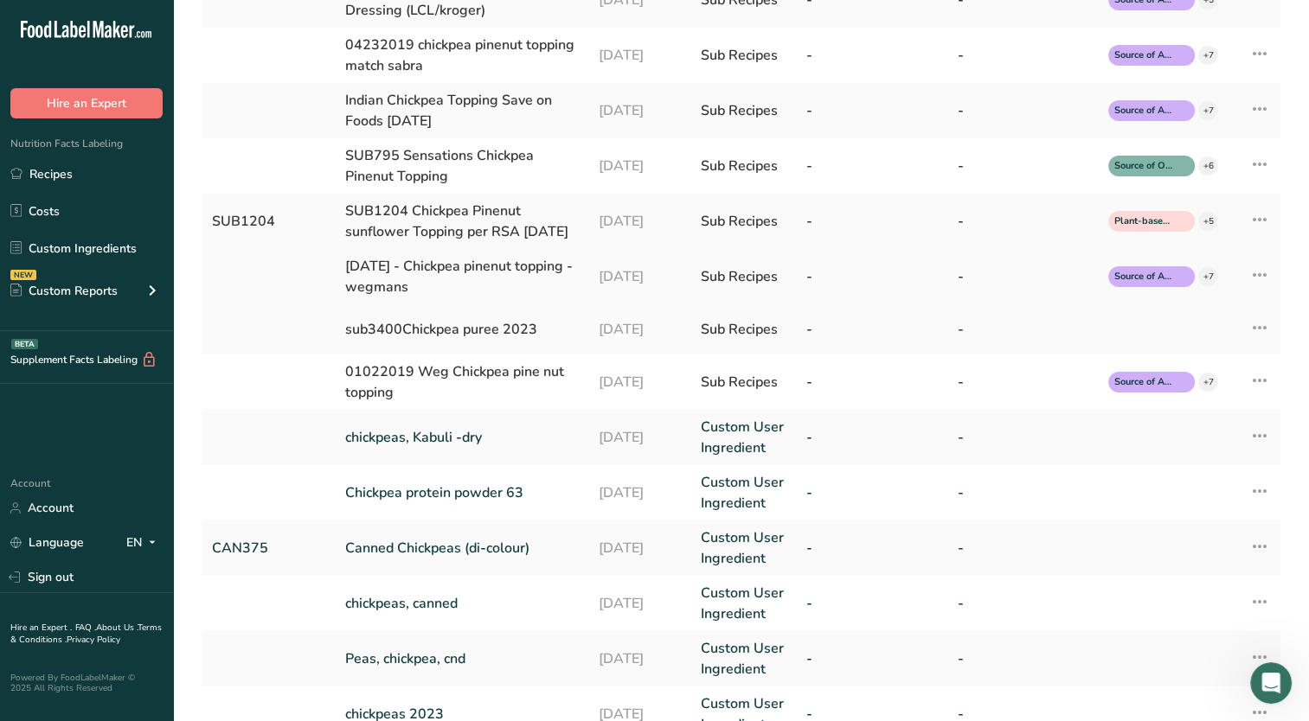
scroll to position [419, 0]
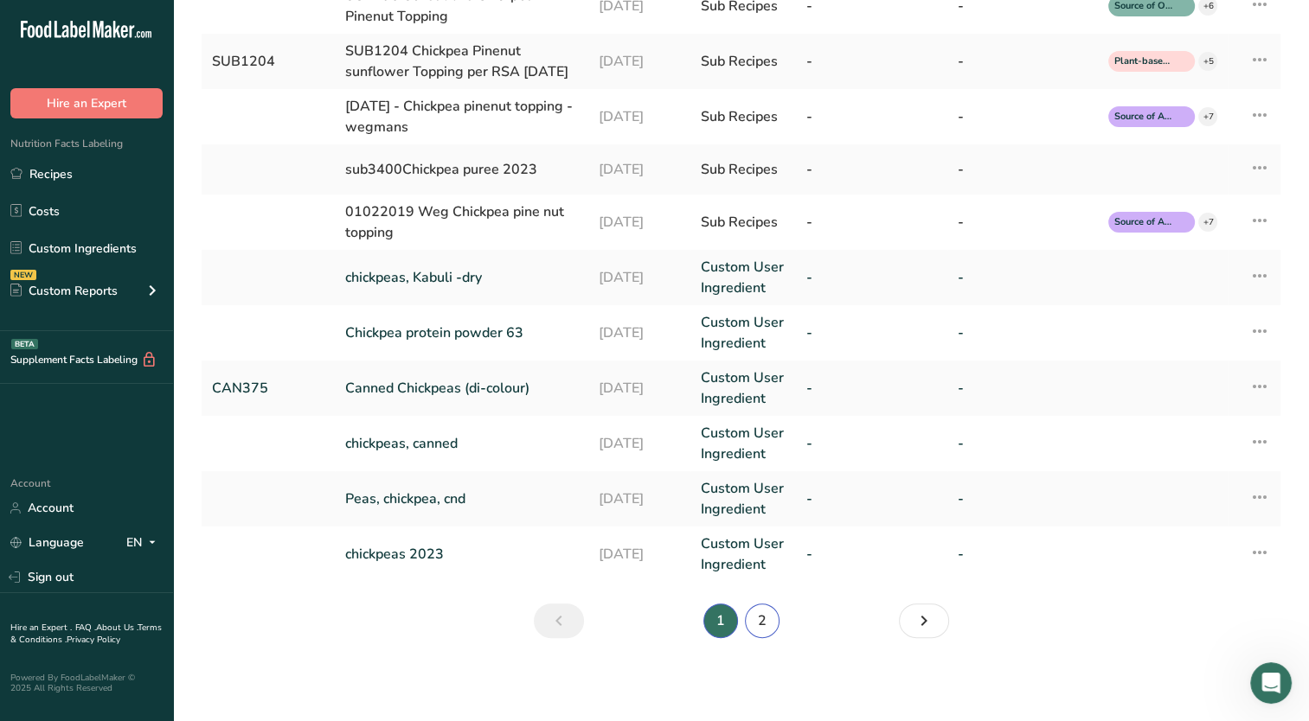
click at [768, 628] on link "2" at bounding box center [762, 621] width 35 height 35
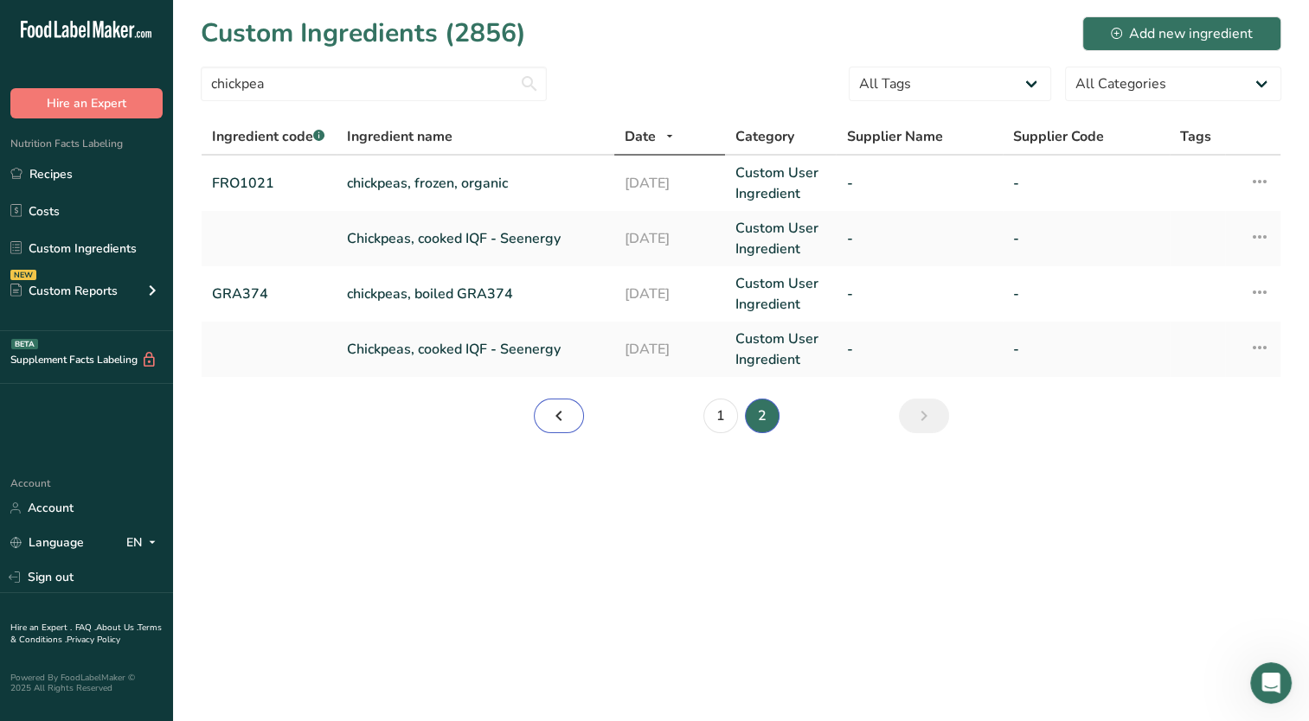
click at [553, 413] on icon "Page 1." at bounding box center [558, 415] width 21 height 31
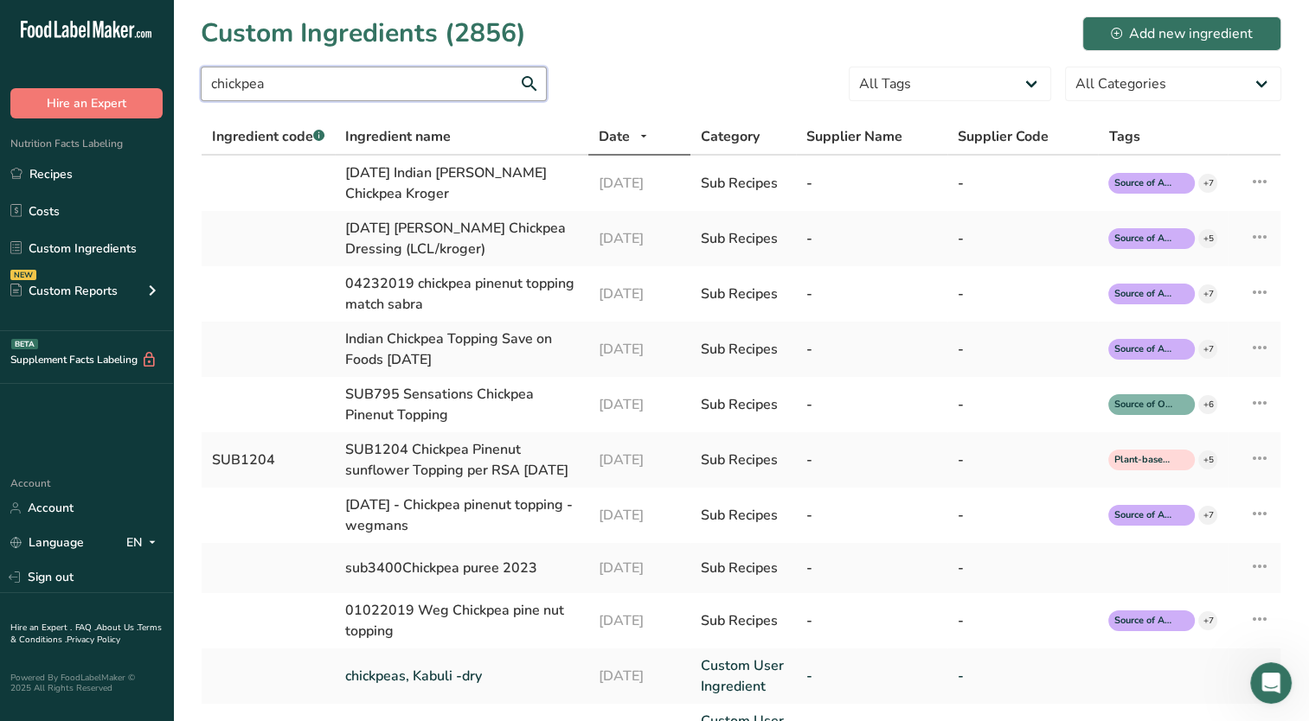
click at [322, 92] on input "chickpea" at bounding box center [374, 84] width 346 height 35
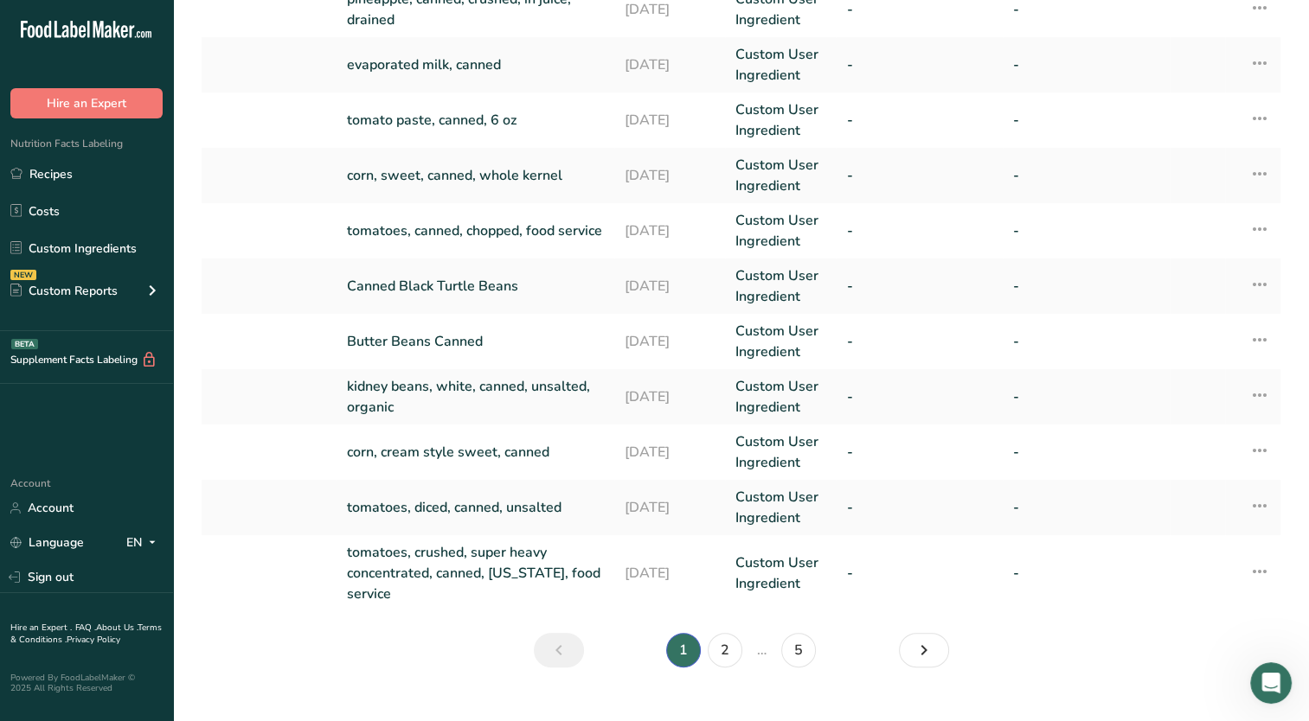
scroll to position [423, 0]
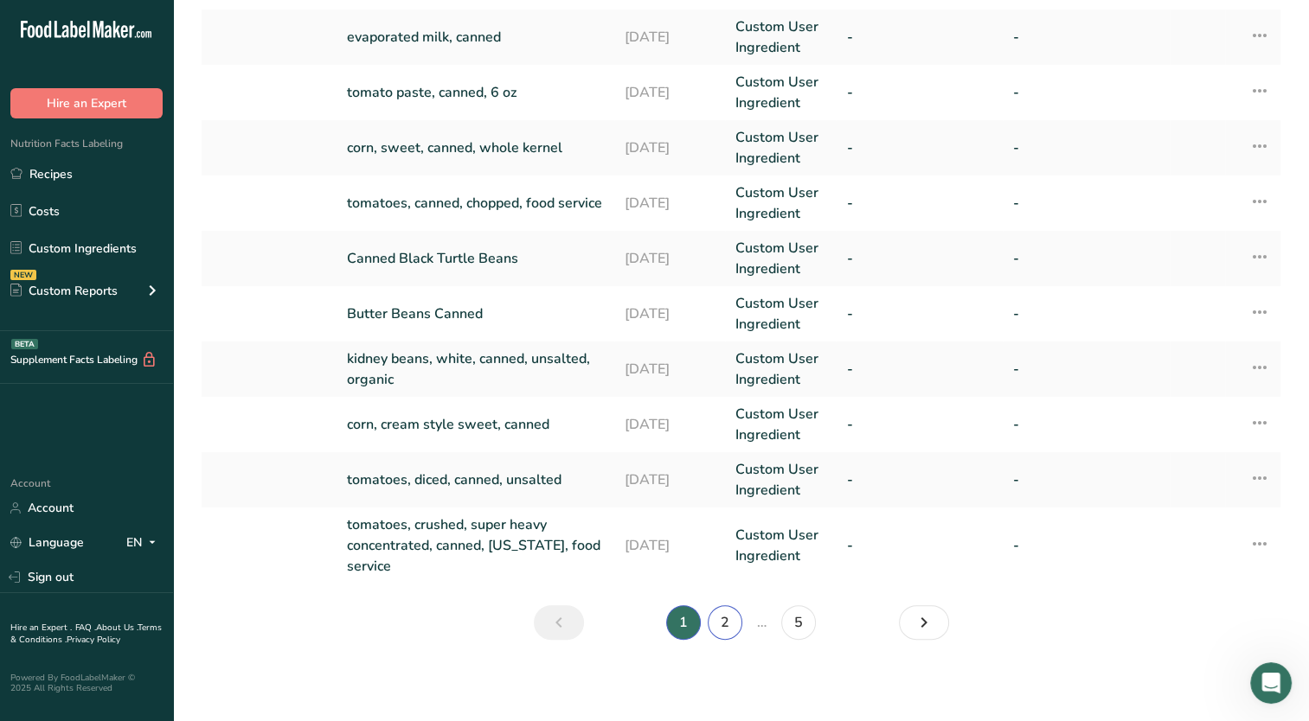
click at [720, 623] on link "2" at bounding box center [725, 623] width 35 height 35
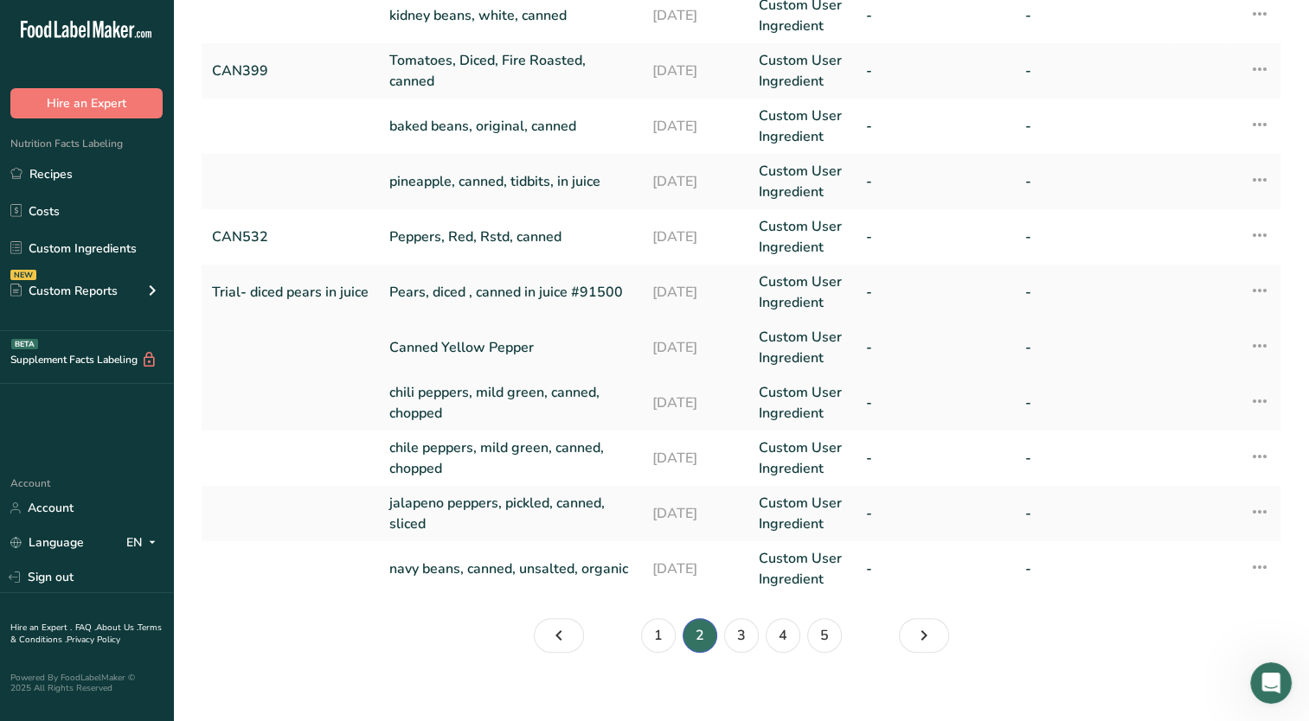
scroll to position [402, 0]
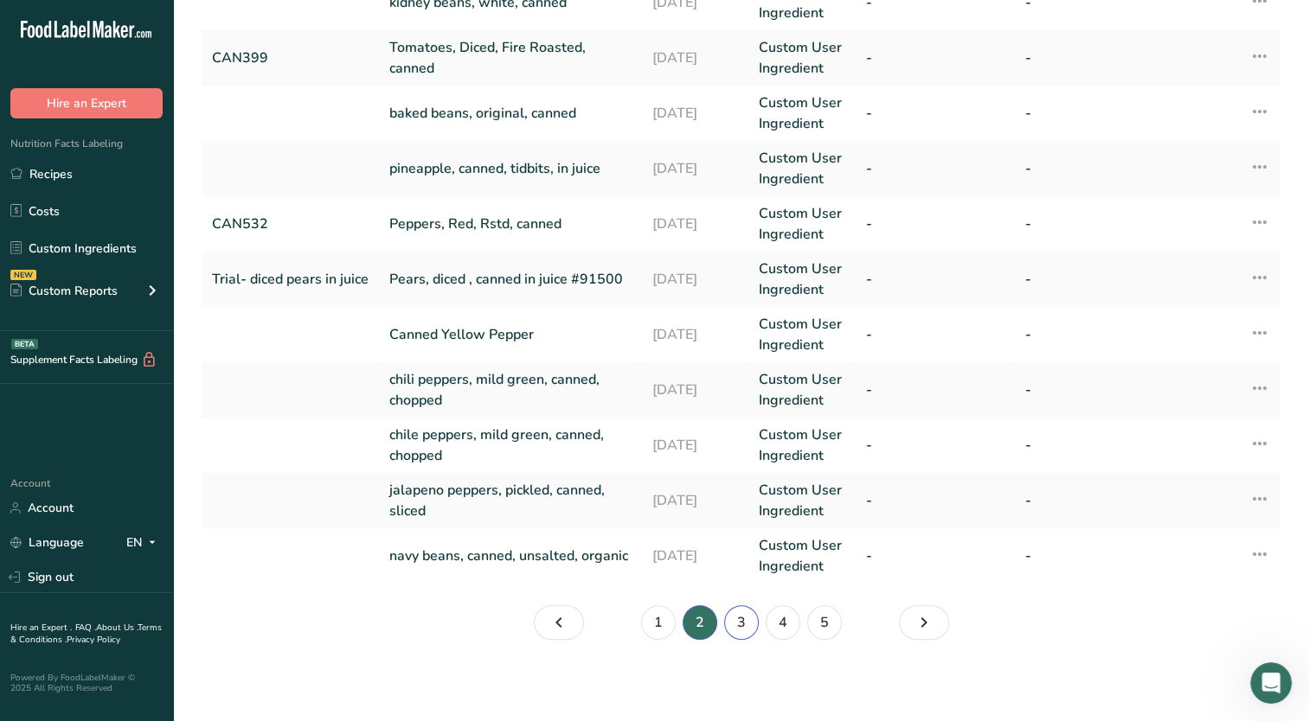
click at [737, 623] on link "3" at bounding box center [741, 623] width 35 height 35
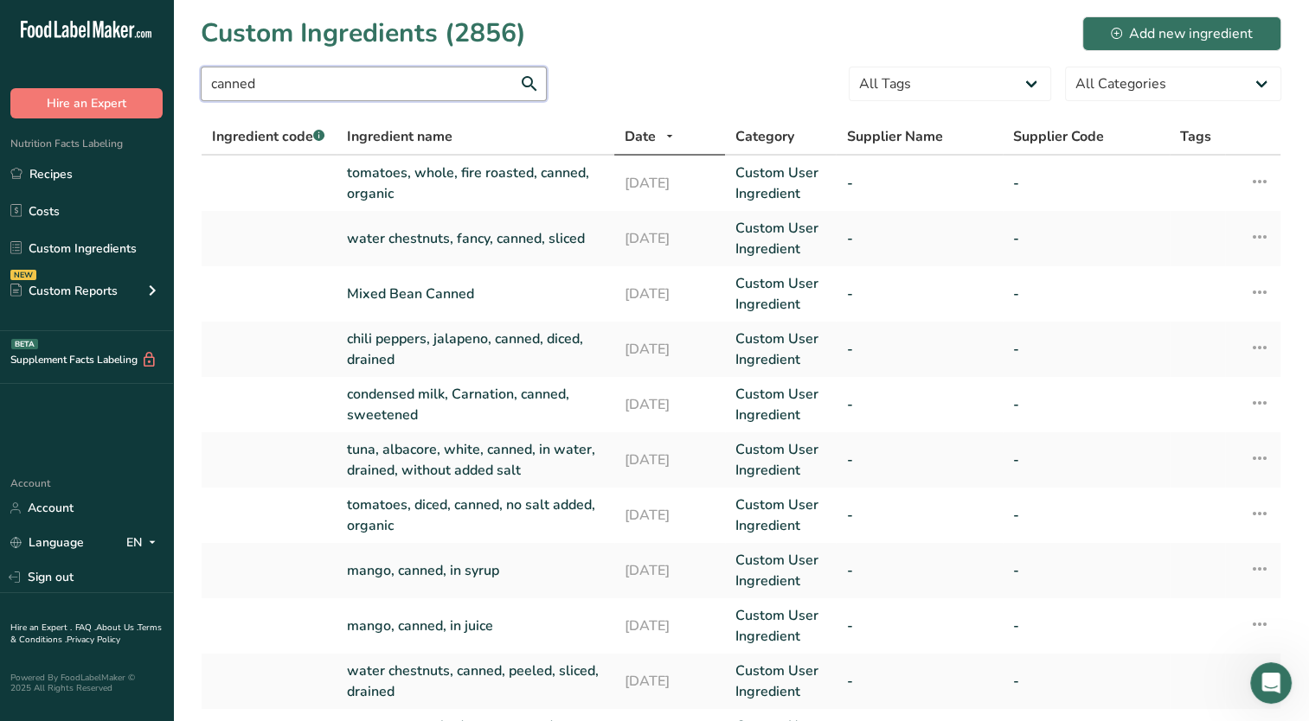
click at [319, 78] on input "canned" at bounding box center [374, 84] width 346 height 35
type input "canned chi"
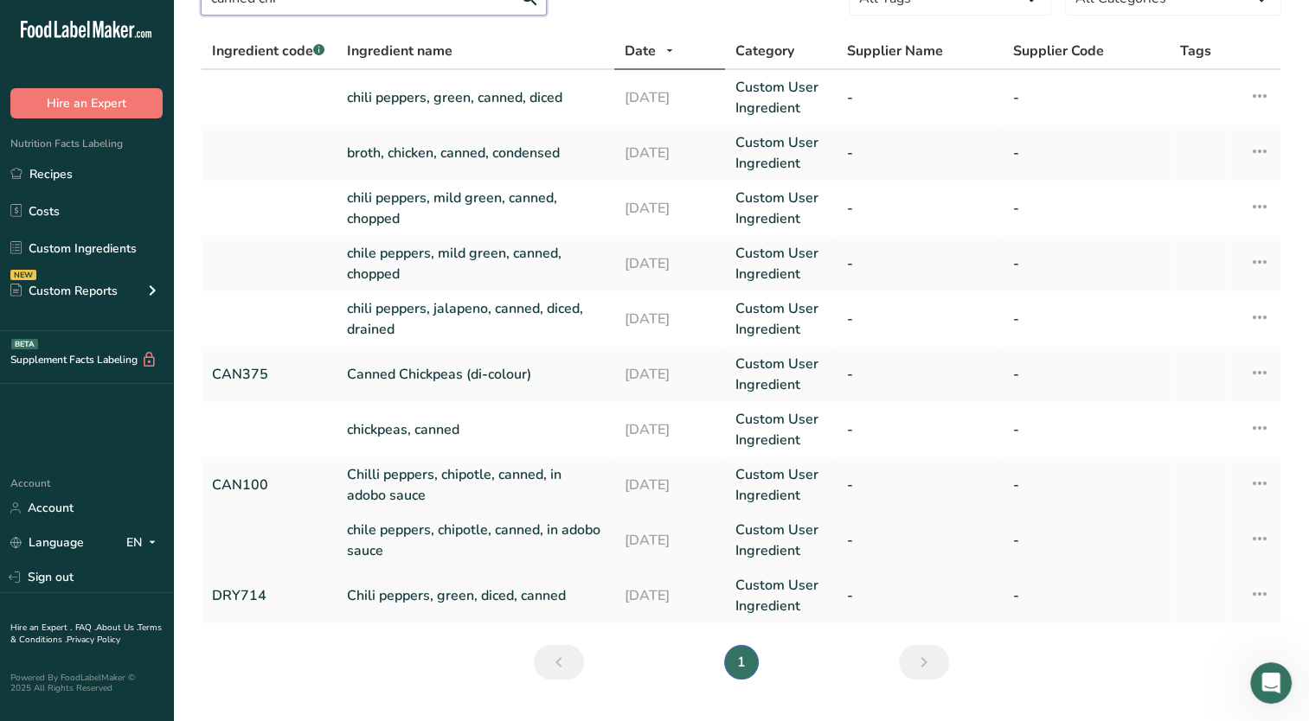
scroll to position [87, 0]
click at [463, 430] on link "chickpeas, canned" at bounding box center [475, 429] width 257 height 21
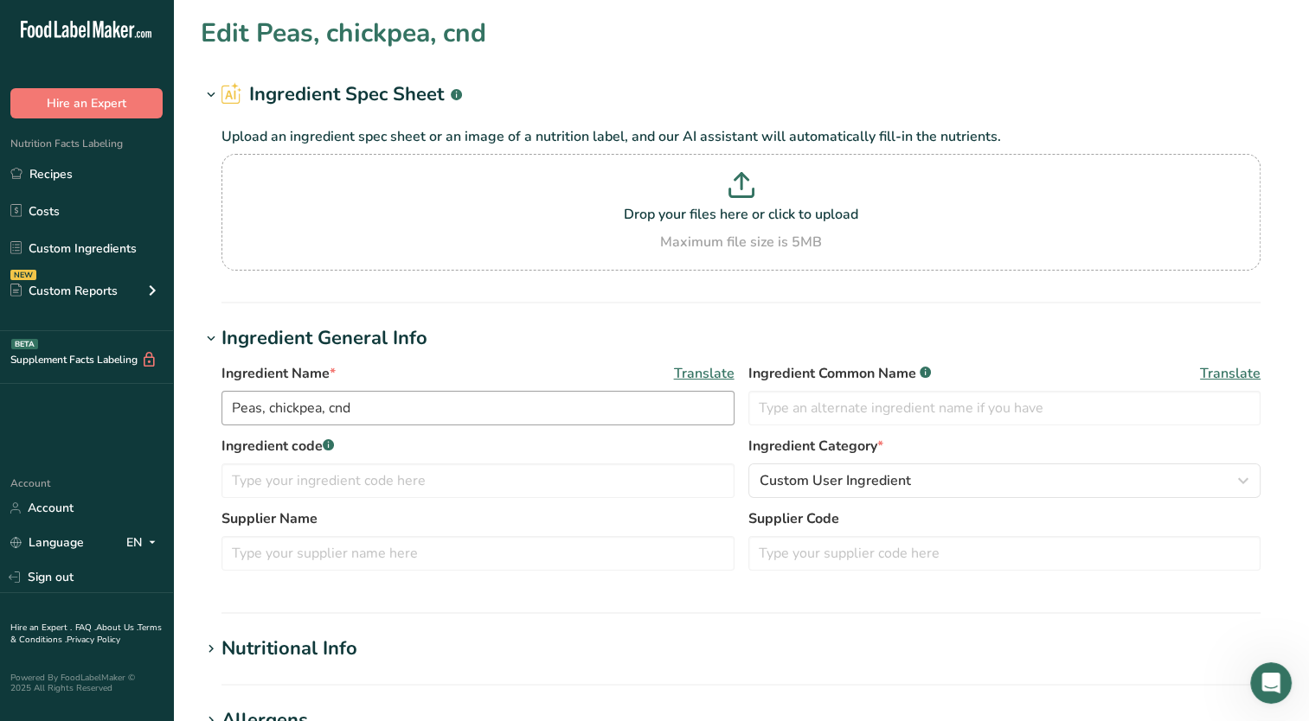
type input "chickpeas, canned"
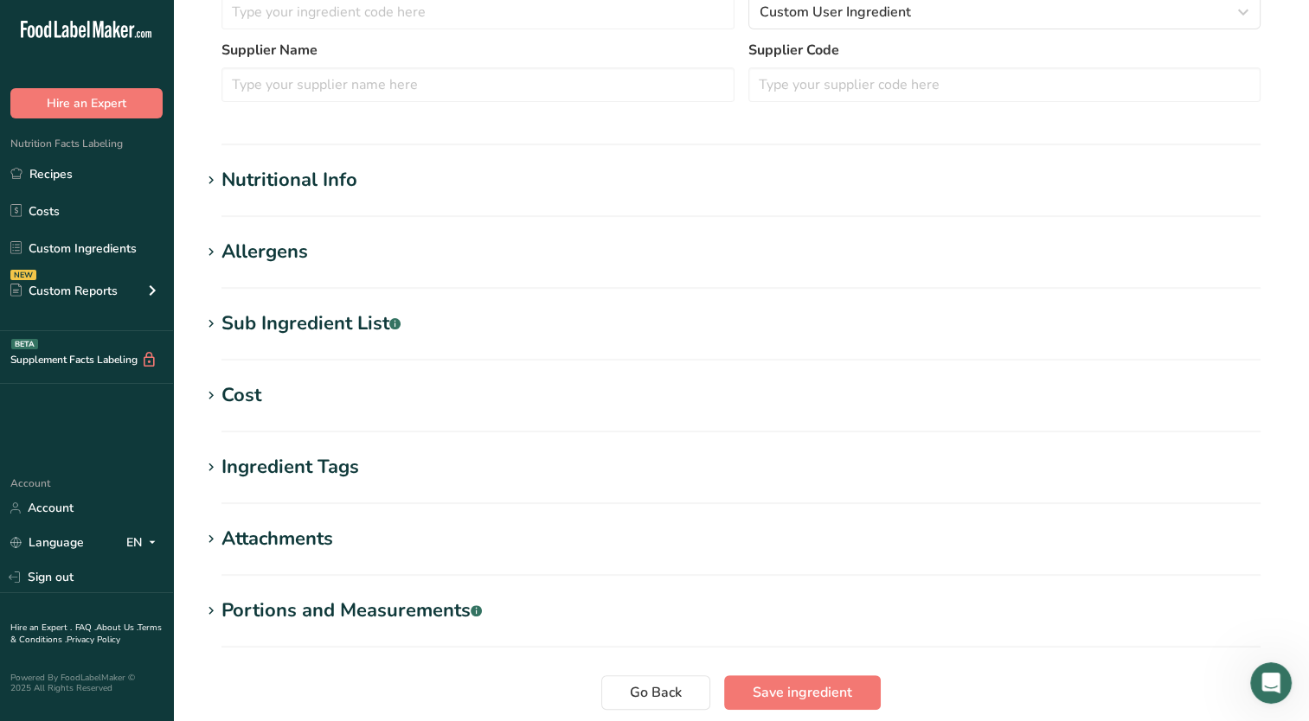
scroll to position [604, 0]
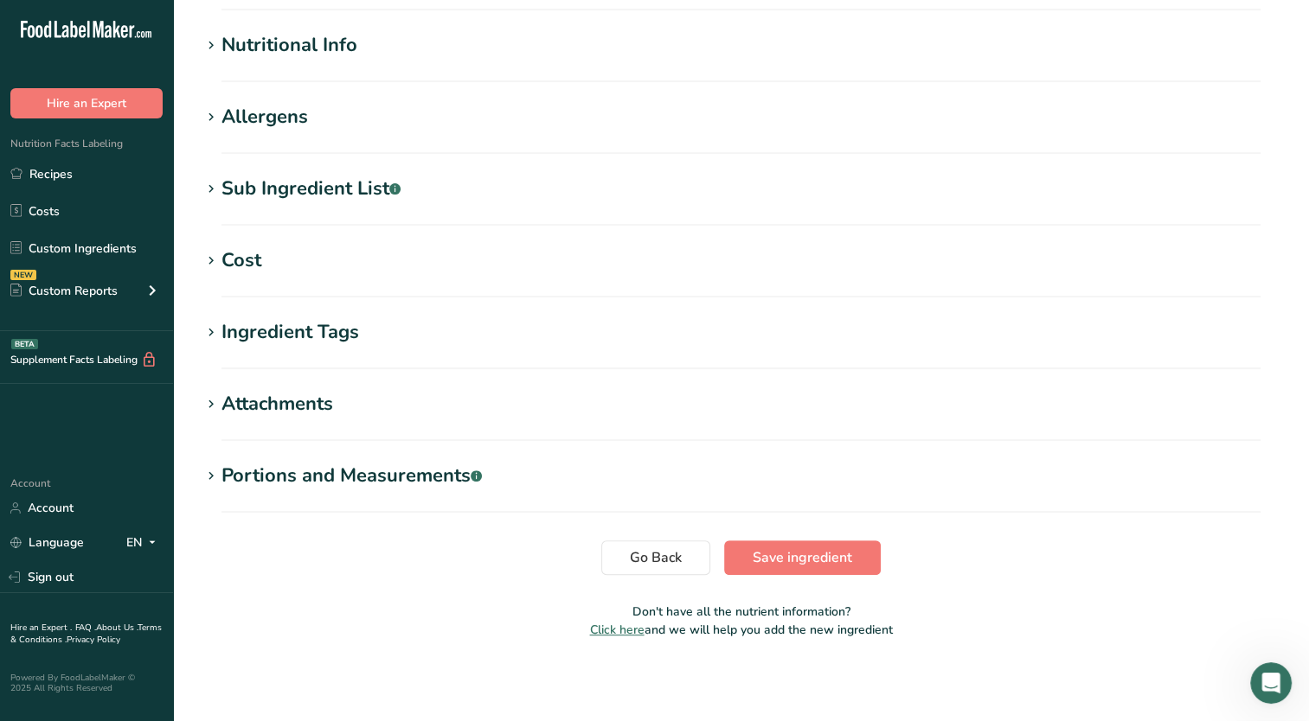
click at [305, 54] on div "Nutritional Info" at bounding box center [289, 45] width 136 height 29
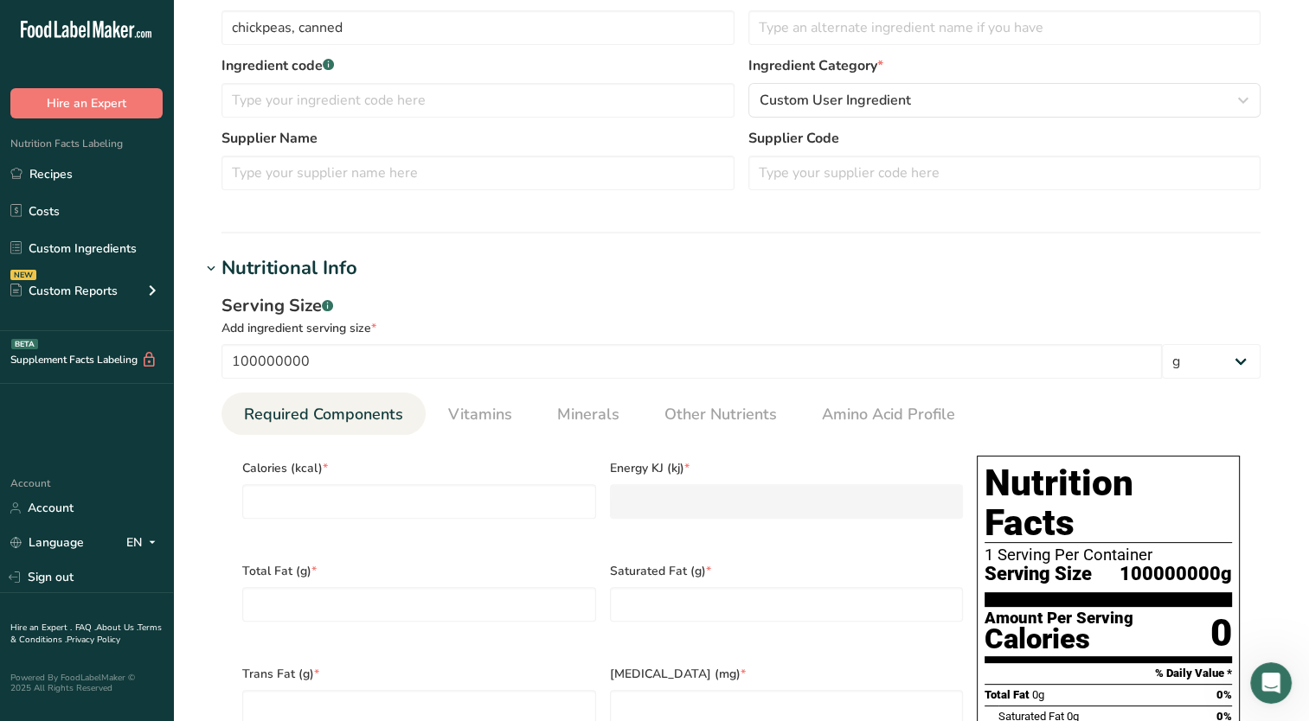
scroll to position [85, 0]
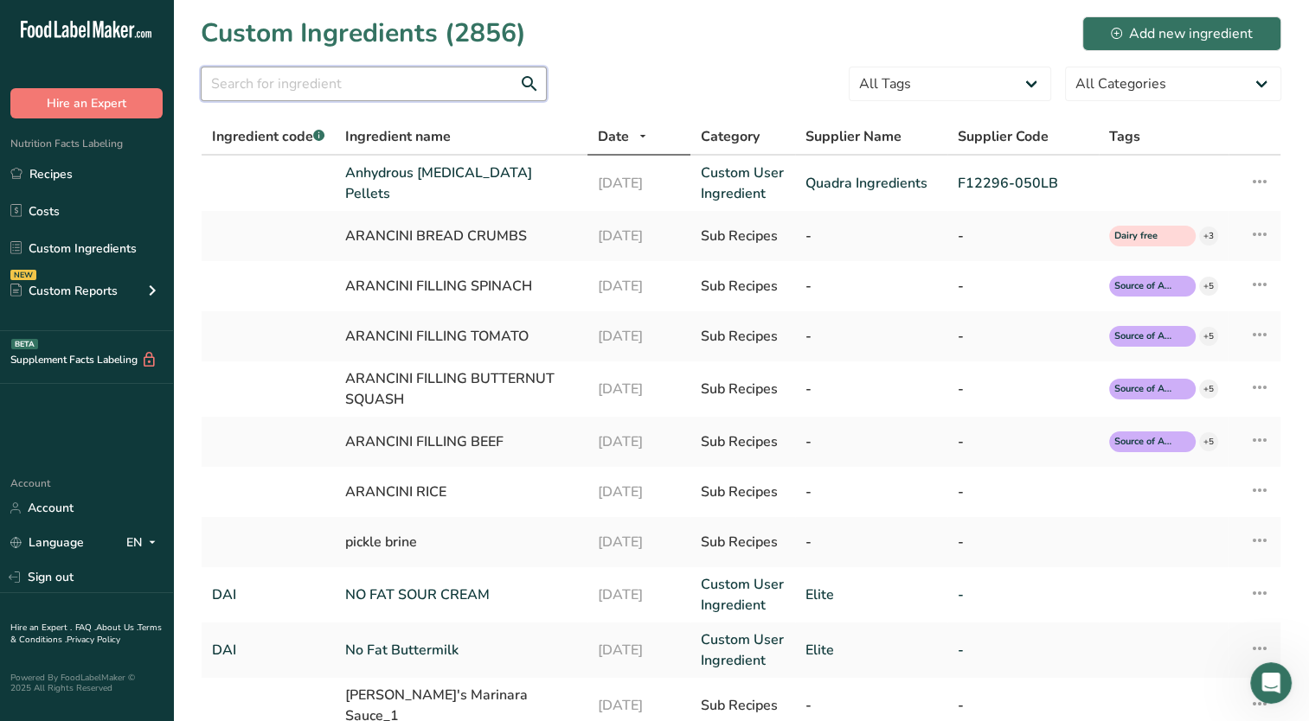
click at [353, 91] on input "text" at bounding box center [374, 84] width 346 height 35
click at [953, 92] on select "All Tags Source of Antioxidants [MEDICAL_DATA] Effect Source of Omega 3 Plant-b…" at bounding box center [950, 84] width 202 height 35
click at [953, 87] on select "All Tags Source of Antioxidants [MEDICAL_DATA] Effect Source of Omega 3 Plant-b…" at bounding box center [950, 84] width 202 height 35
click at [1152, 67] on select "All Categories [DEMOGRAPHIC_DATA]/[US_STATE][DEMOGRAPHIC_DATA] Foods Baby Foods…" at bounding box center [1173, 84] width 216 height 35
click at [734, 68] on form "All Tags Source of Antioxidants [MEDICAL_DATA] Effect Source of Omega 3 Plant-b…" at bounding box center [741, 89] width 1080 height 45
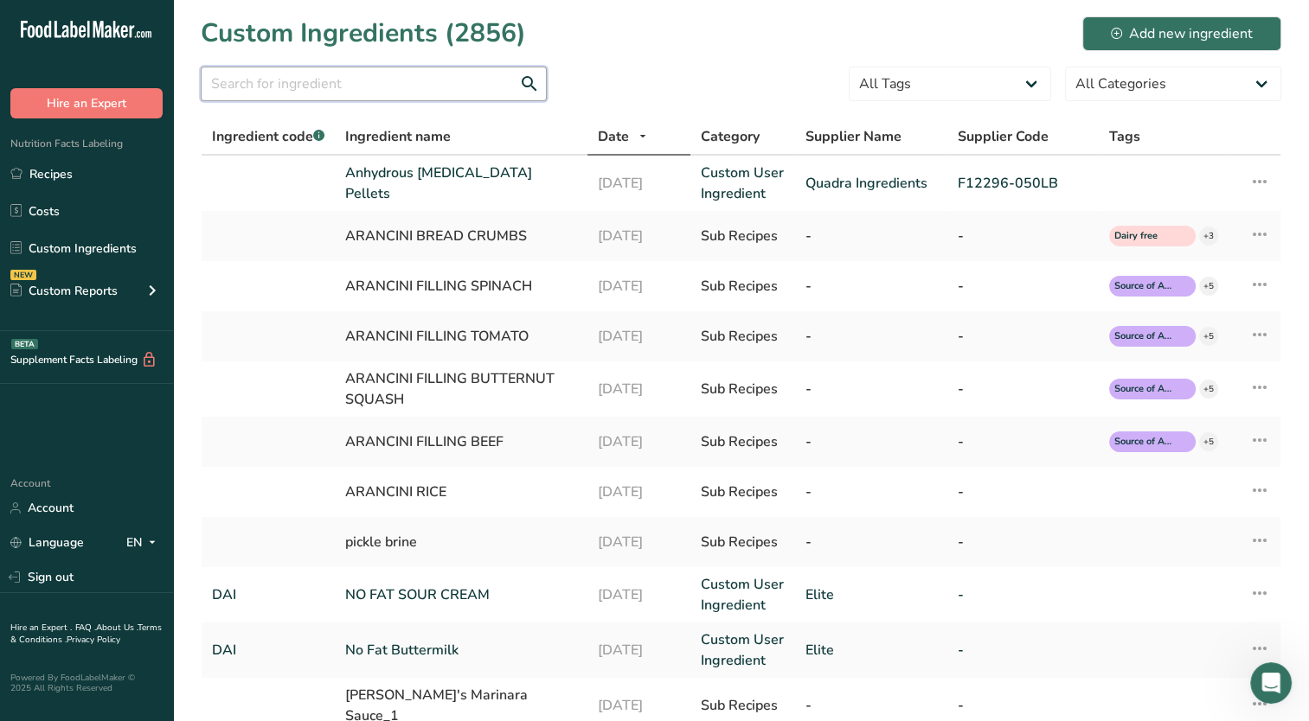
click at [355, 90] on input "text" at bounding box center [374, 84] width 346 height 35
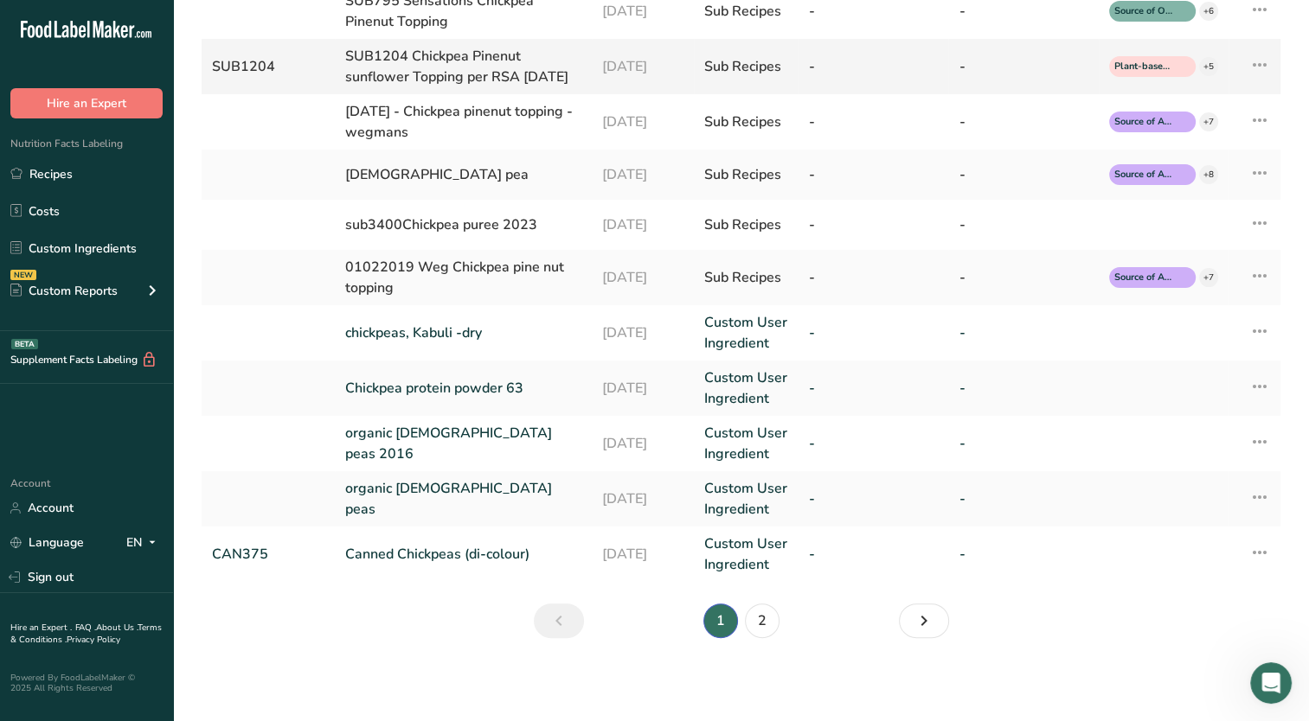
scroll to position [413, 0]
type input "[DEMOGRAPHIC_DATA] pea"
click at [772, 618] on link "2" at bounding box center [762, 621] width 35 height 35
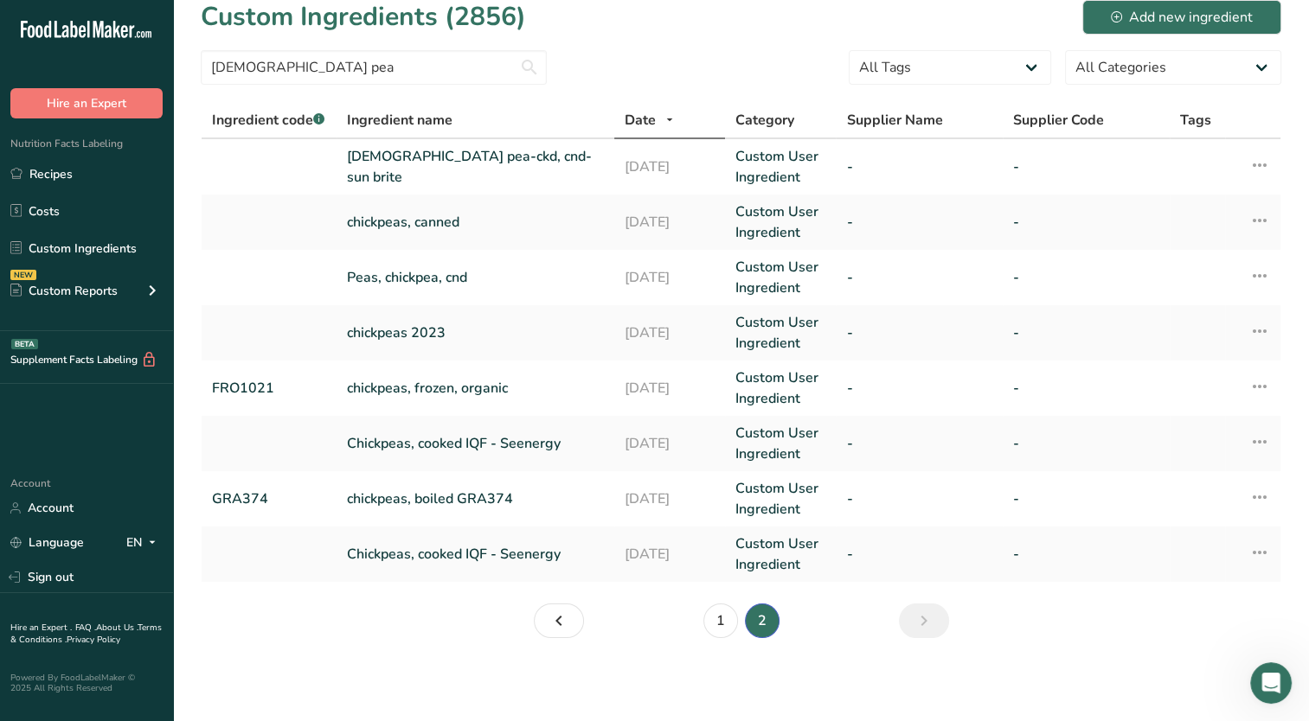
scroll to position [15, 0]
click at [488, 174] on link "[DEMOGRAPHIC_DATA] pea-ckd, cnd-sun brite" at bounding box center [475, 169] width 257 height 42
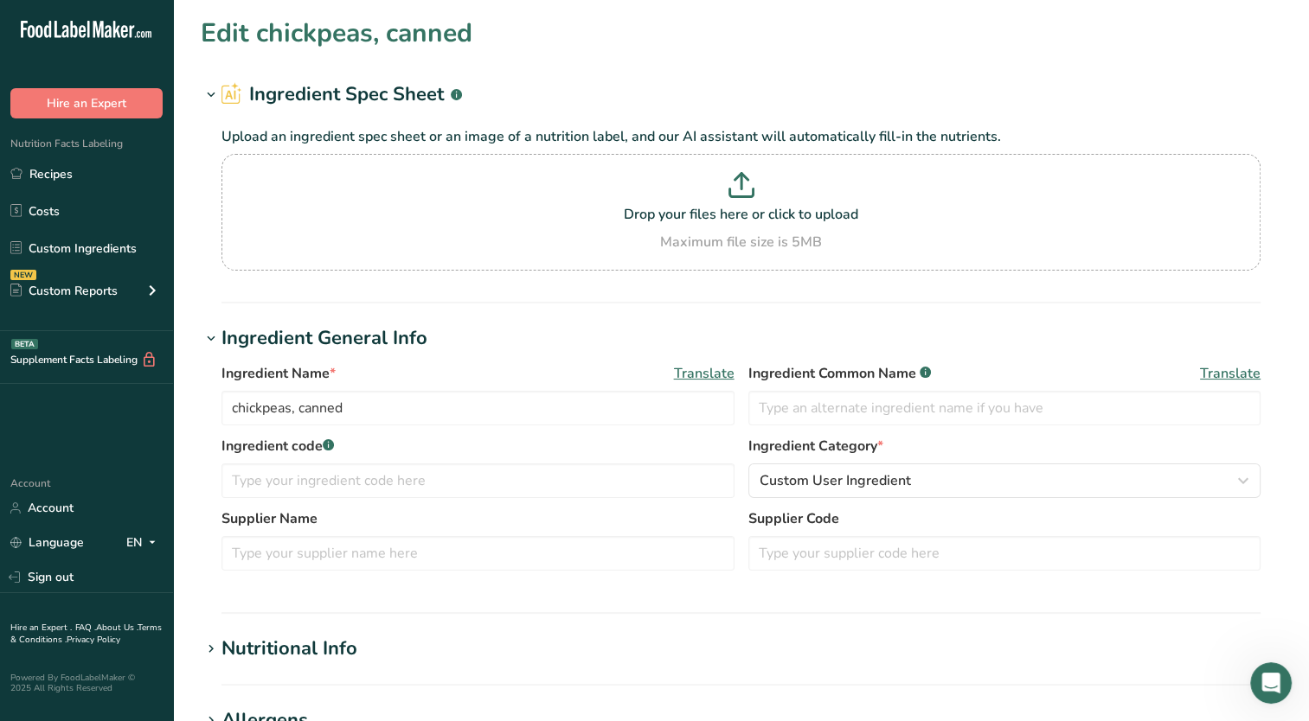
type input "[DEMOGRAPHIC_DATA] pea-ckd, cnd-sun brite"
type input "17273.6368"
type input "22628.464"
type KJ "94677.494"
type Fat "276.378"
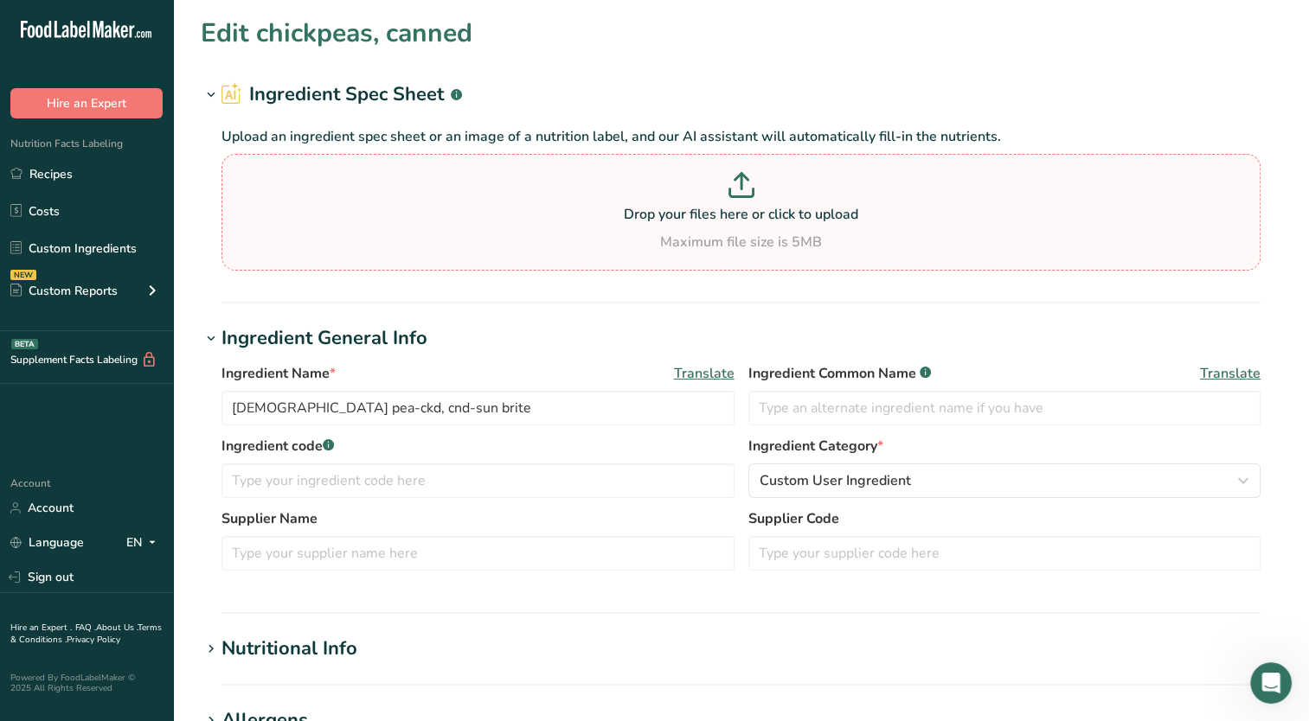
type Fat "34.547"
type Fat "1.555"
type input "60630.465"
type Carbohydrates "3765.653"
type Fiber "984.597"
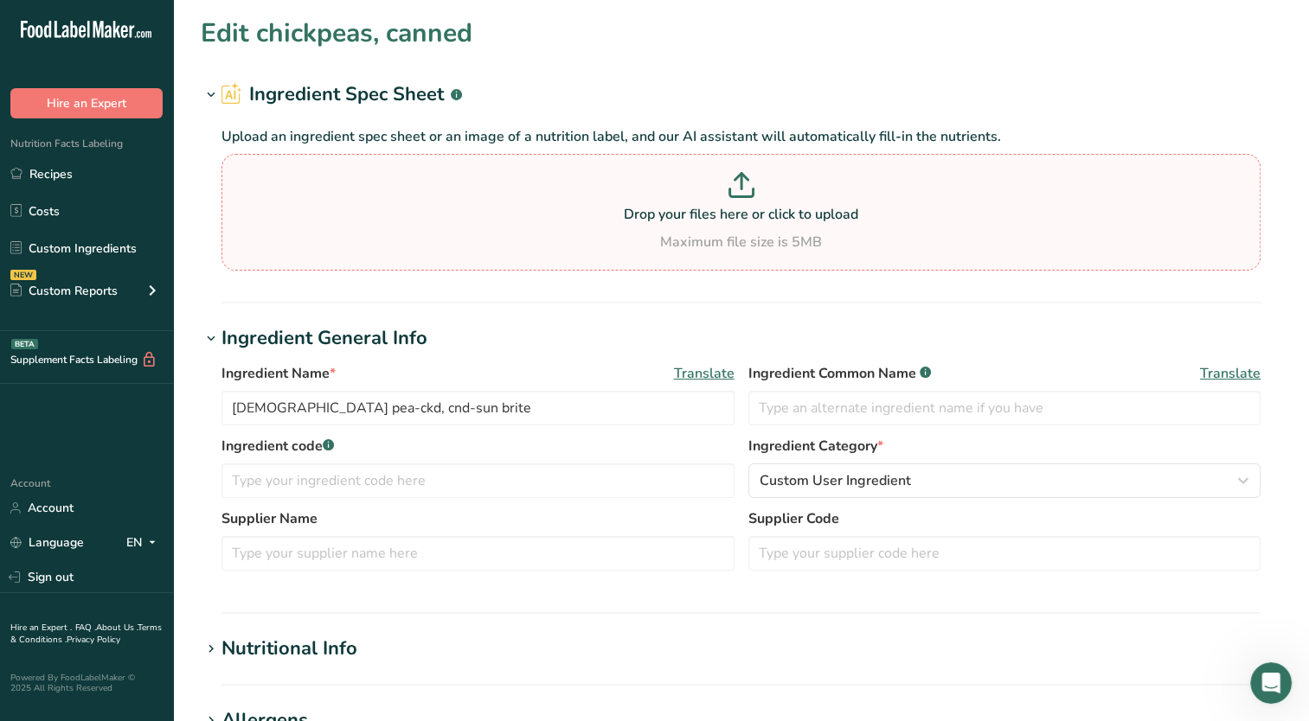
type Sugars "69.095"
type input "1260.975"
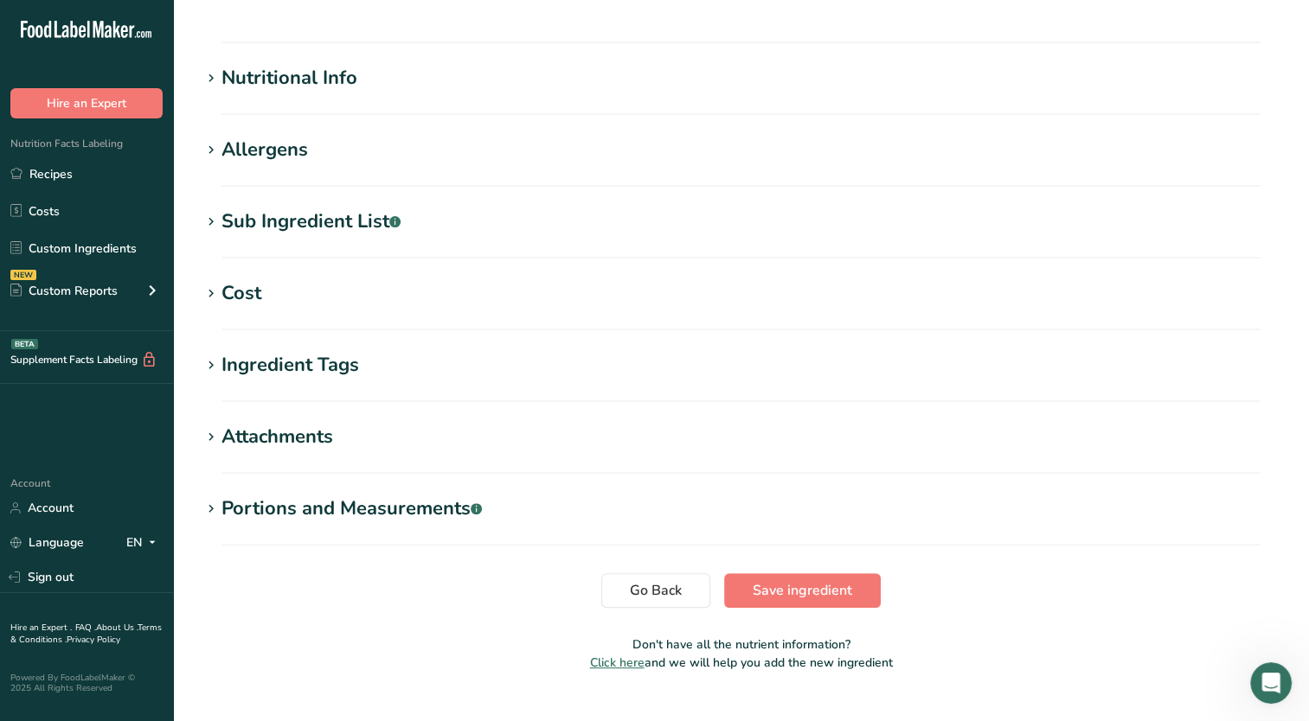
scroll to position [604, 0]
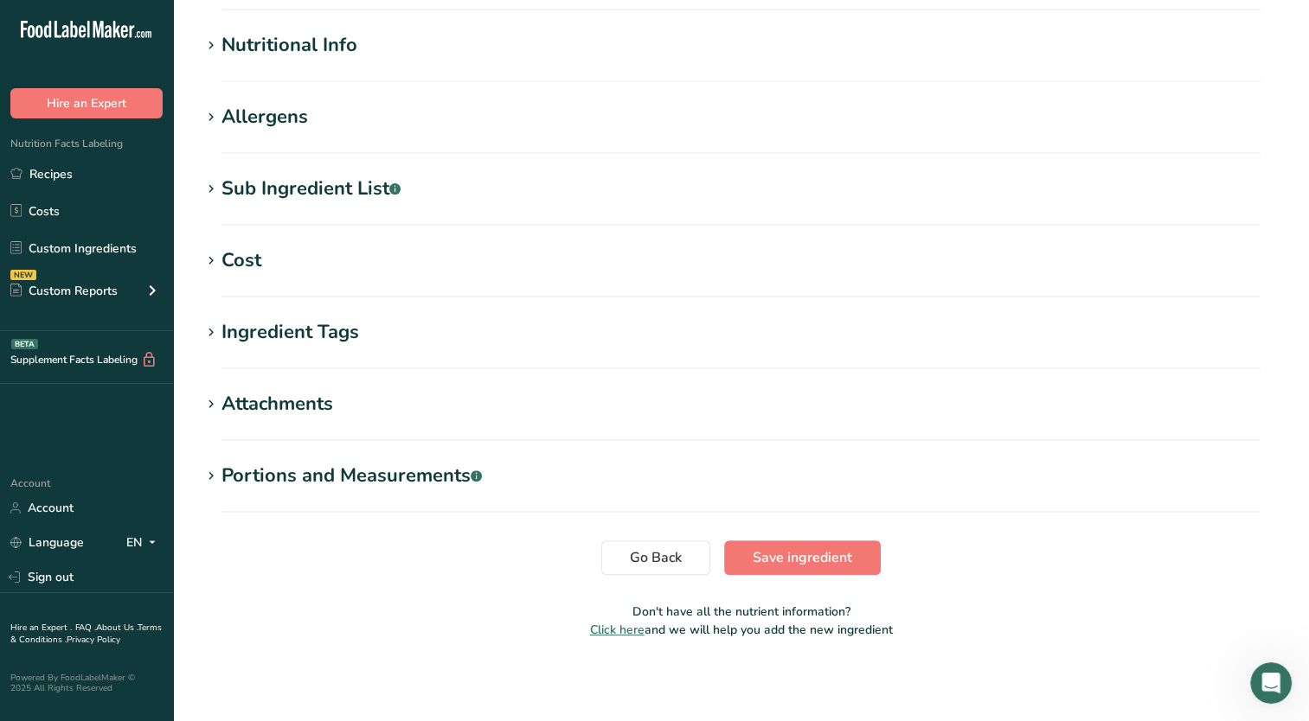
click at [307, 42] on div "Nutritional Info" at bounding box center [289, 45] width 136 height 29
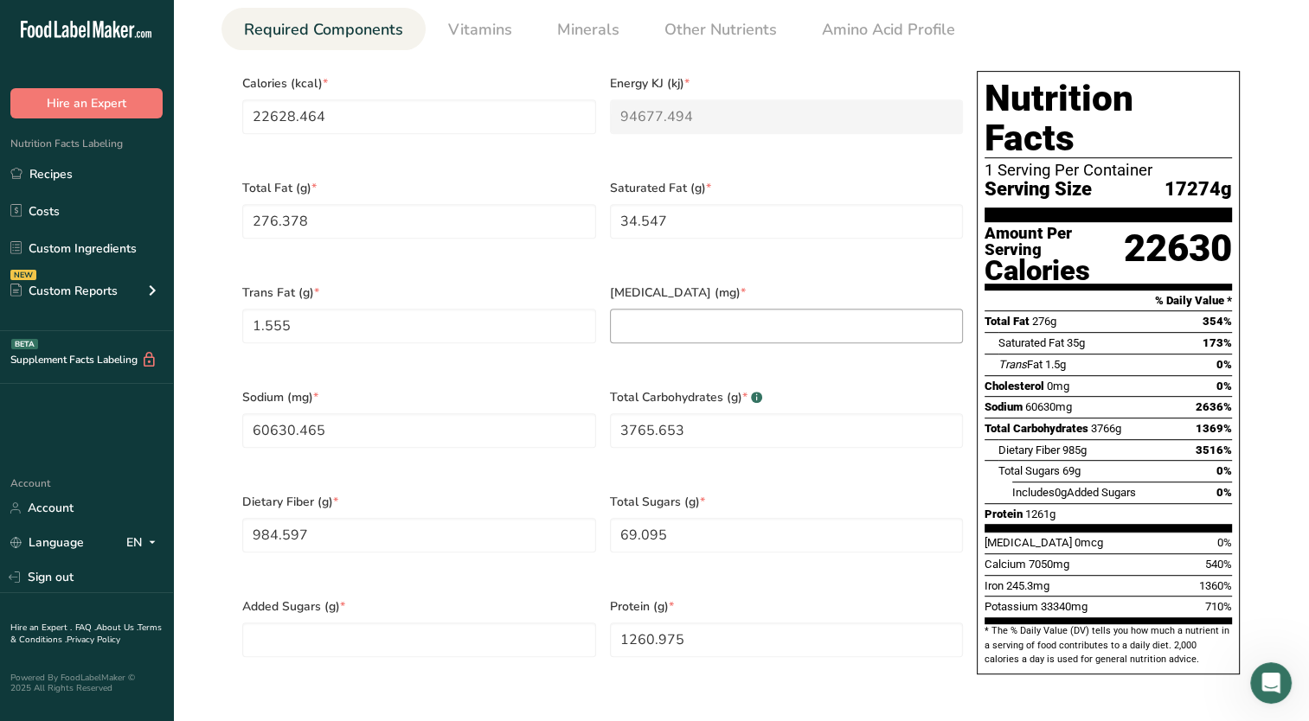
scroll to position [777, 0]
